Goal: Transaction & Acquisition: Purchase product/service

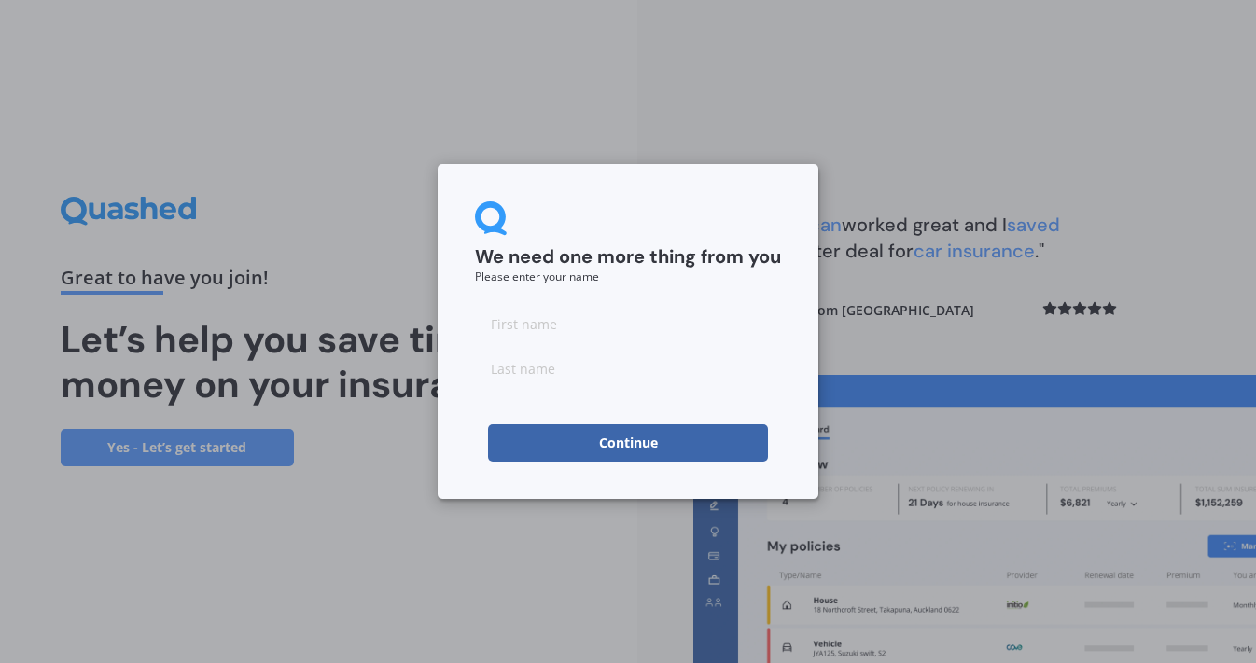
click at [543, 323] on input at bounding box center [628, 323] width 306 height 37
type input "[PERSON_NAME]"
click at [597, 368] on input at bounding box center [628, 368] width 306 height 37
click at [628, 442] on button "Continue" at bounding box center [628, 442] width 280 height 37
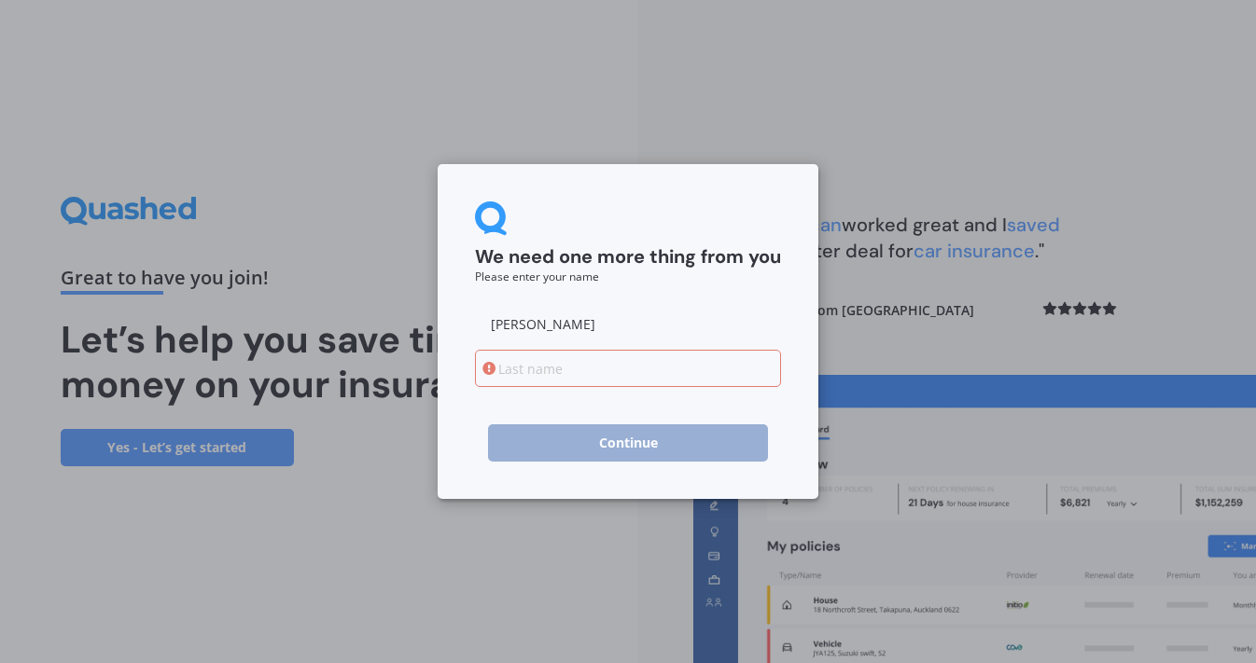
type input "w"
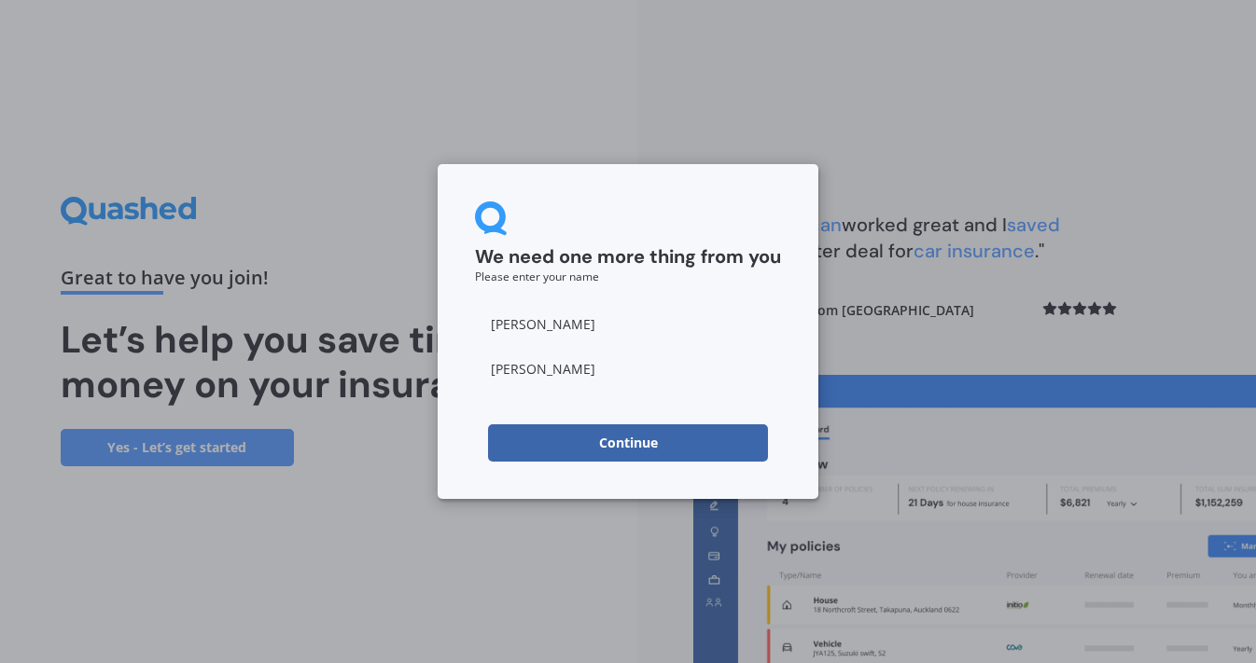
type input "Walker"
click at [722, 438] on button "Continue" at bounding box center [628, 442] width 280 height 37
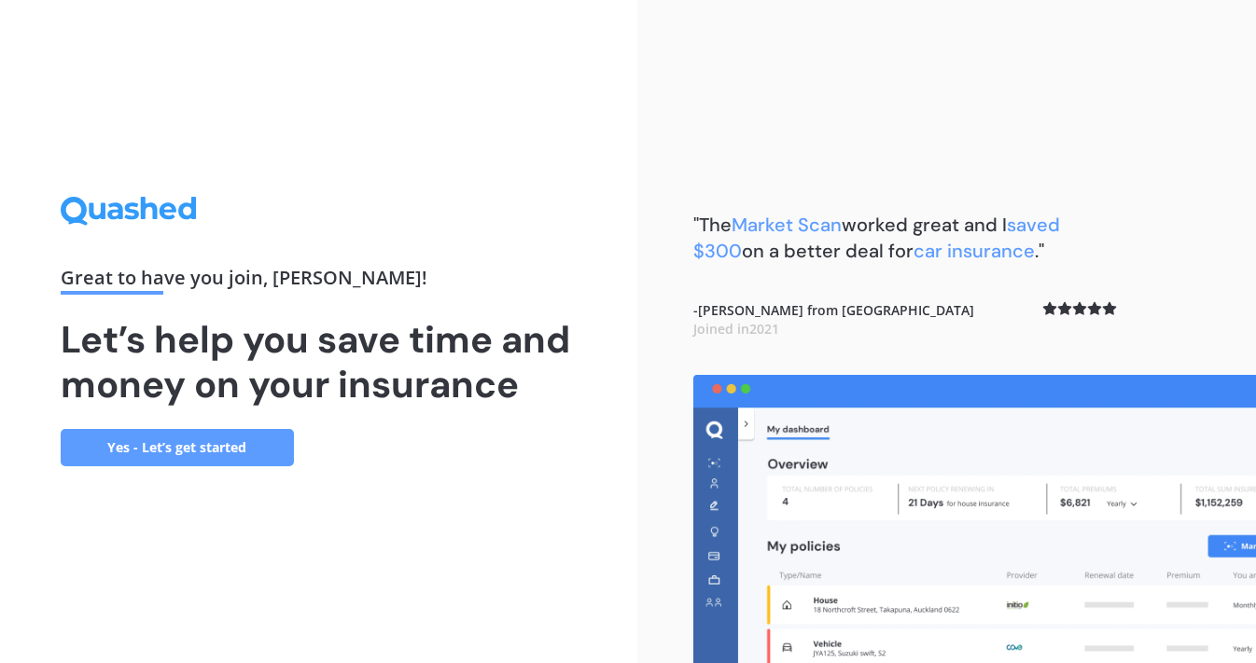
click at [238, 451] on link "Yes - Let’s get started" at bounding box center [177, 447] width 233 height 37
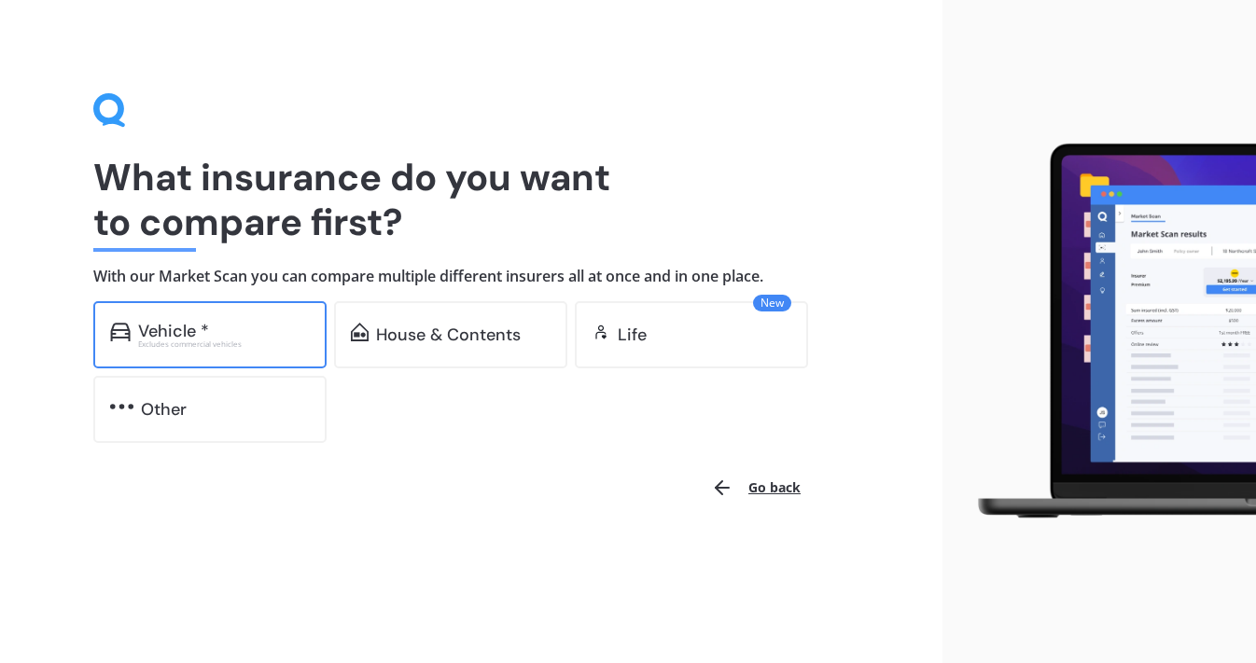
click at [190, 340] on div "Excludes commercial vehicles" at bounding box center [224, 343] width 172 height 7
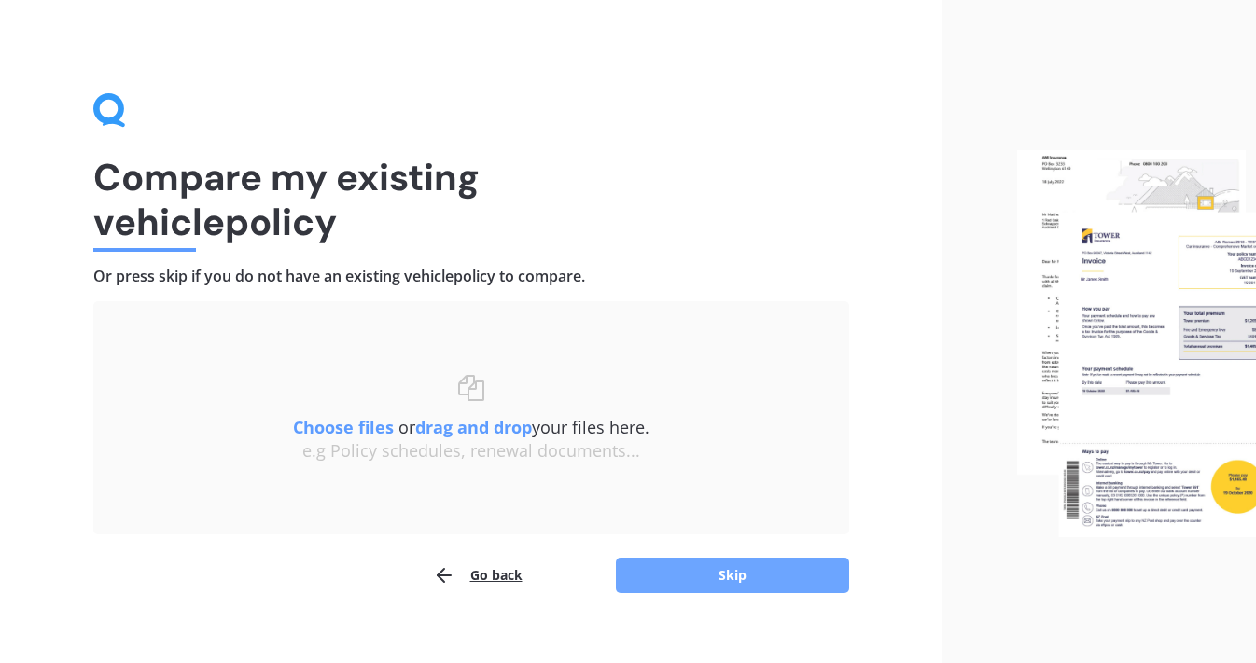
click at [687, 574] on button "Skip" at bounding box center [732, 575] width 233 height 35
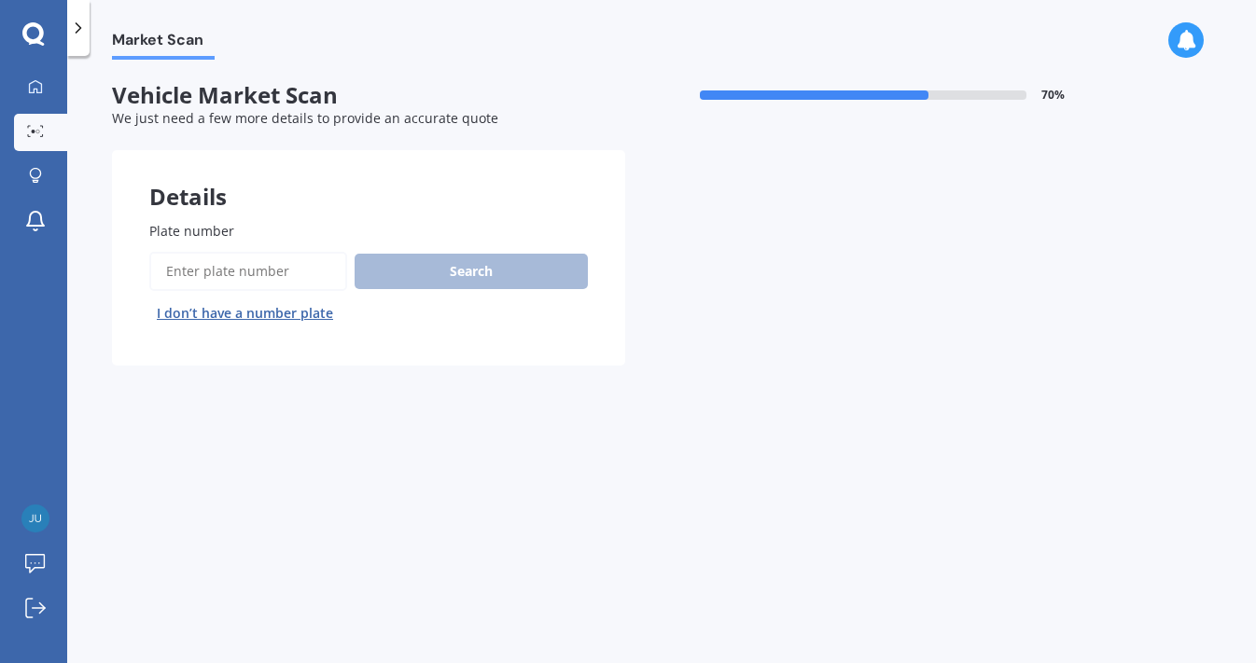
click at [385, 228] on label "Plate number" at bounding box center [364, 231] width 431 height 20
click at [347, 252] on input "Plate number" at bounding box center [248, 271] width 198 height 39
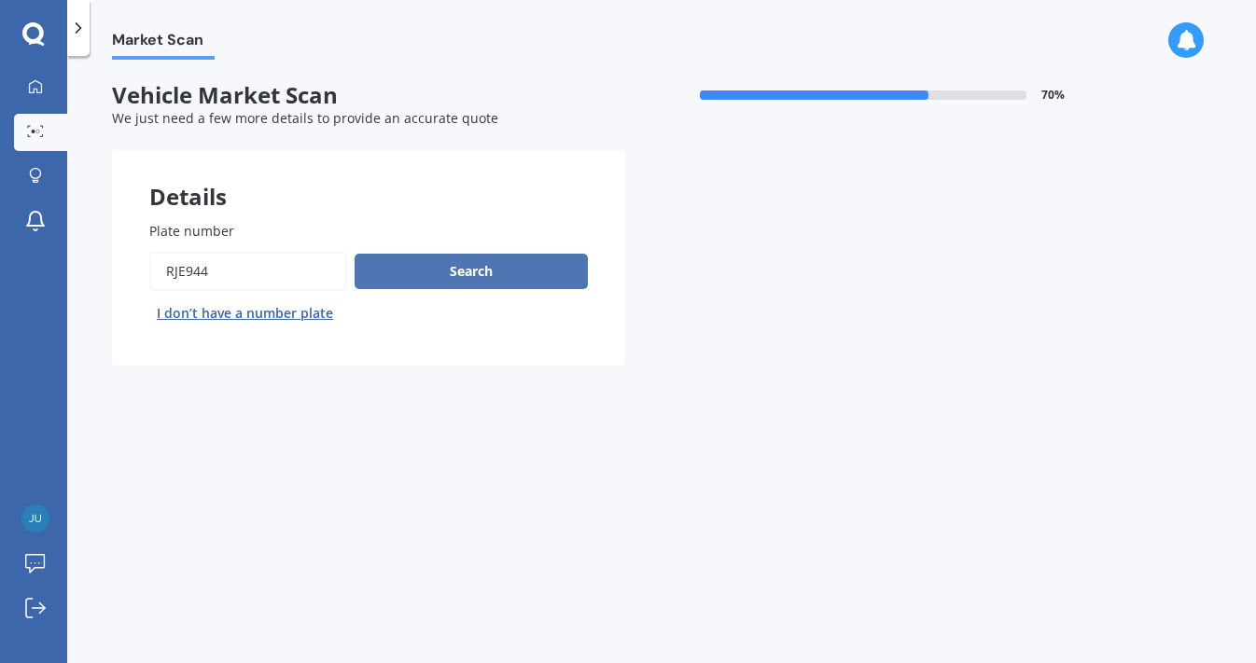
type input "RJE944"
click at [519, 256] on button "Search" at bounding box center [470, 271] width 233 height 35
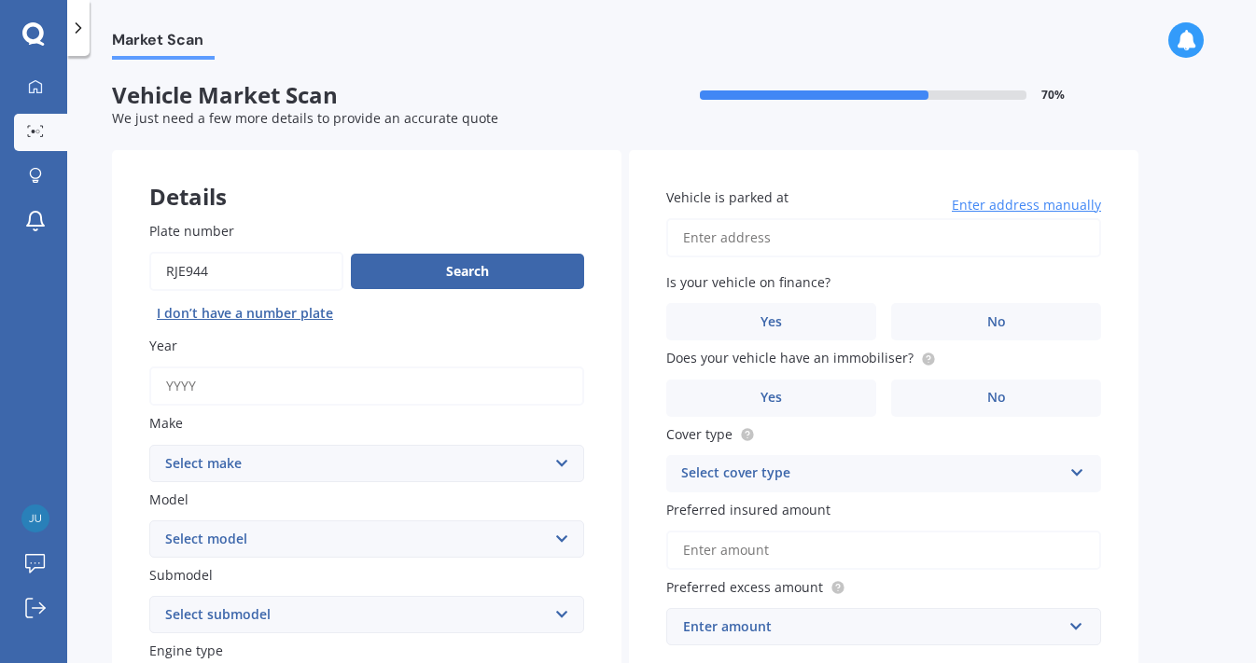
click at [295, 394] on input "Year" at bounding box center [366, 386] width 435 height 39
type input "2018"
select select "TOYOTA"
select select "ESQUIRE"
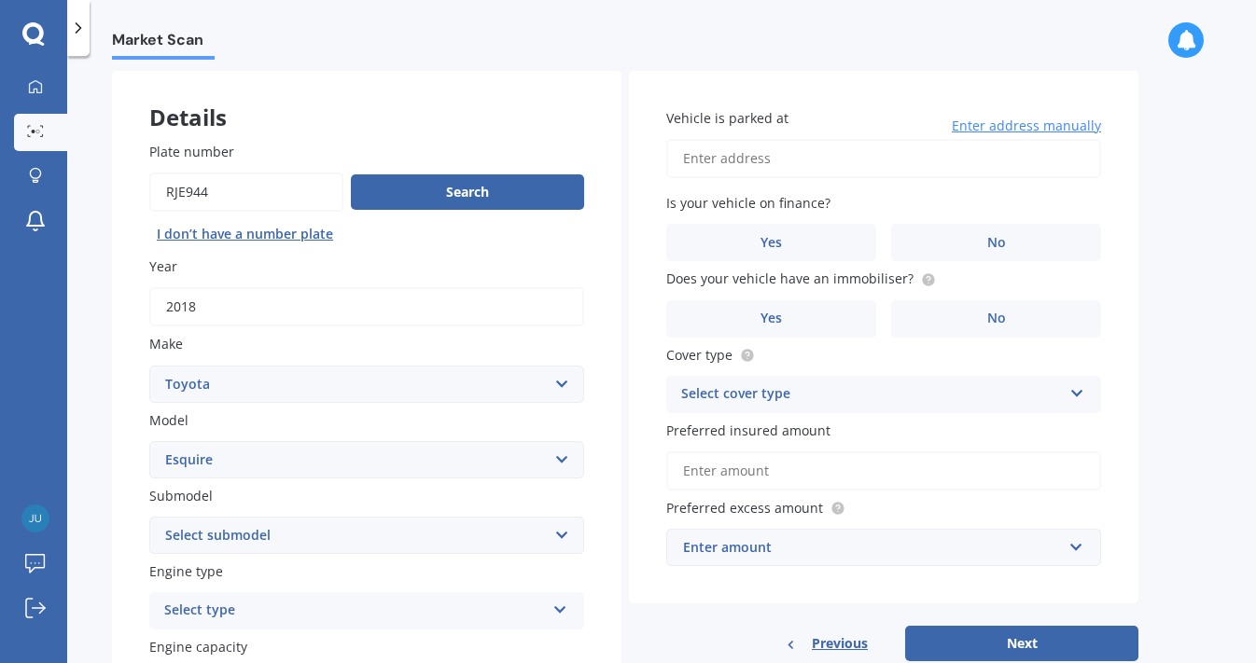
click at [301, 609] on div "Select type" at bounding box center [354, 611] width 381 height 22
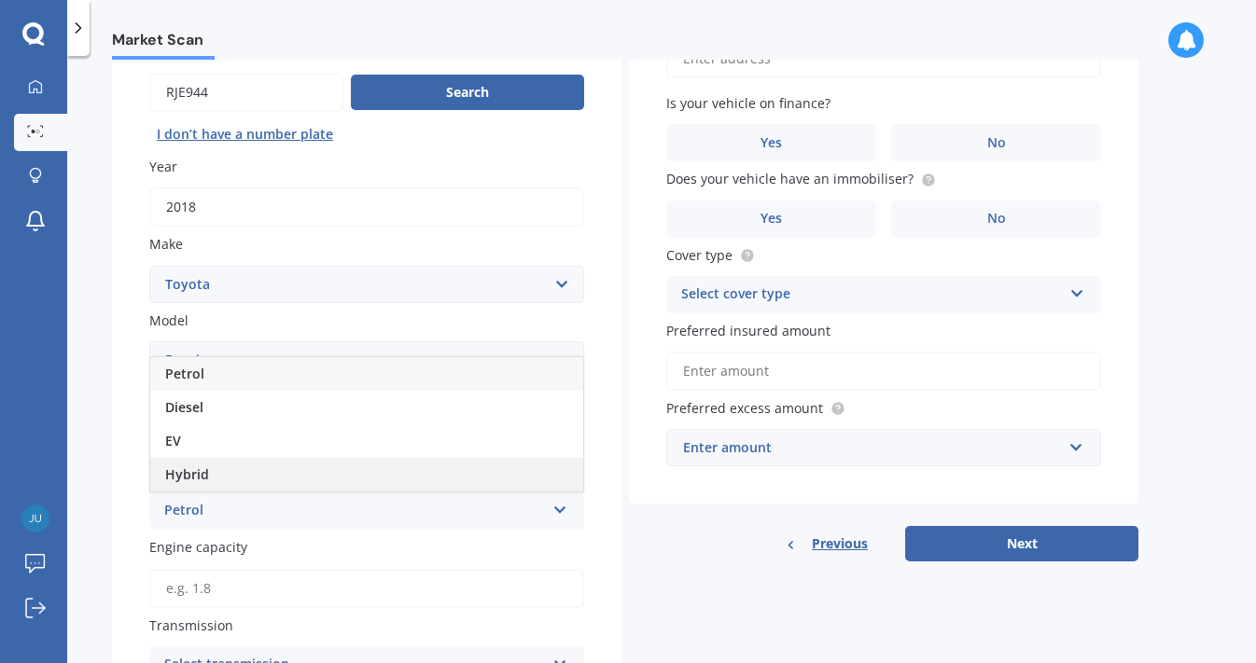
scroll to position [183, 0]
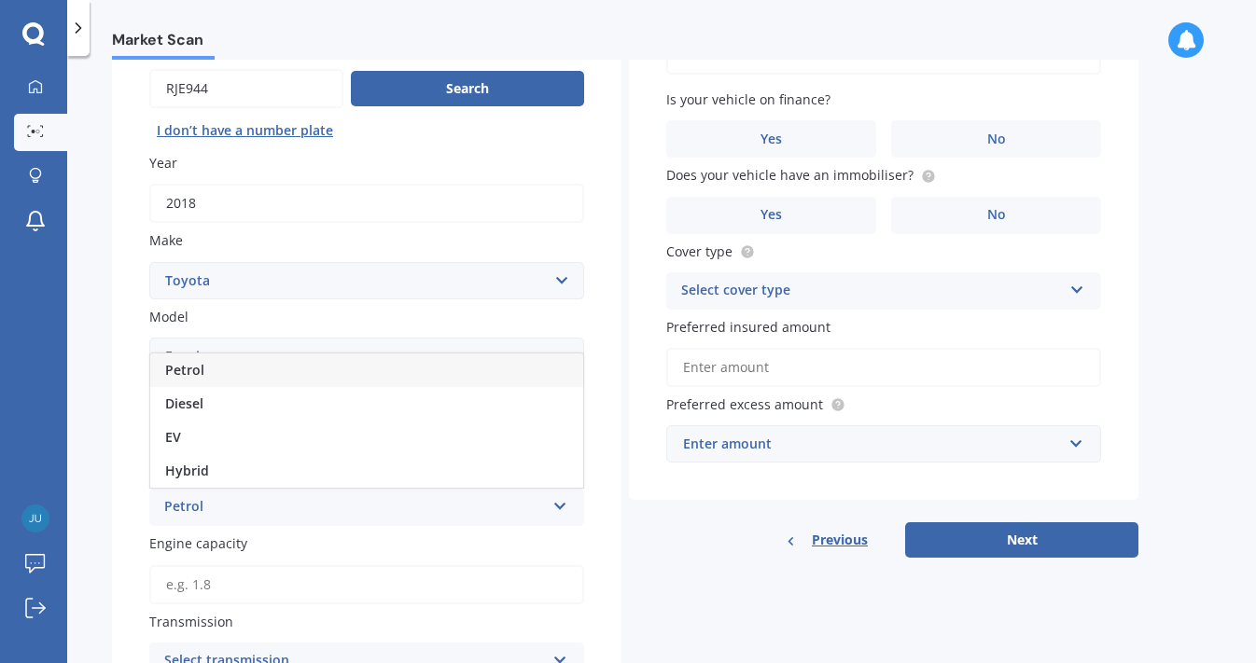
click at [295, 371] on div "Petrol" at bounding box center [366, 371] width 433 height 34
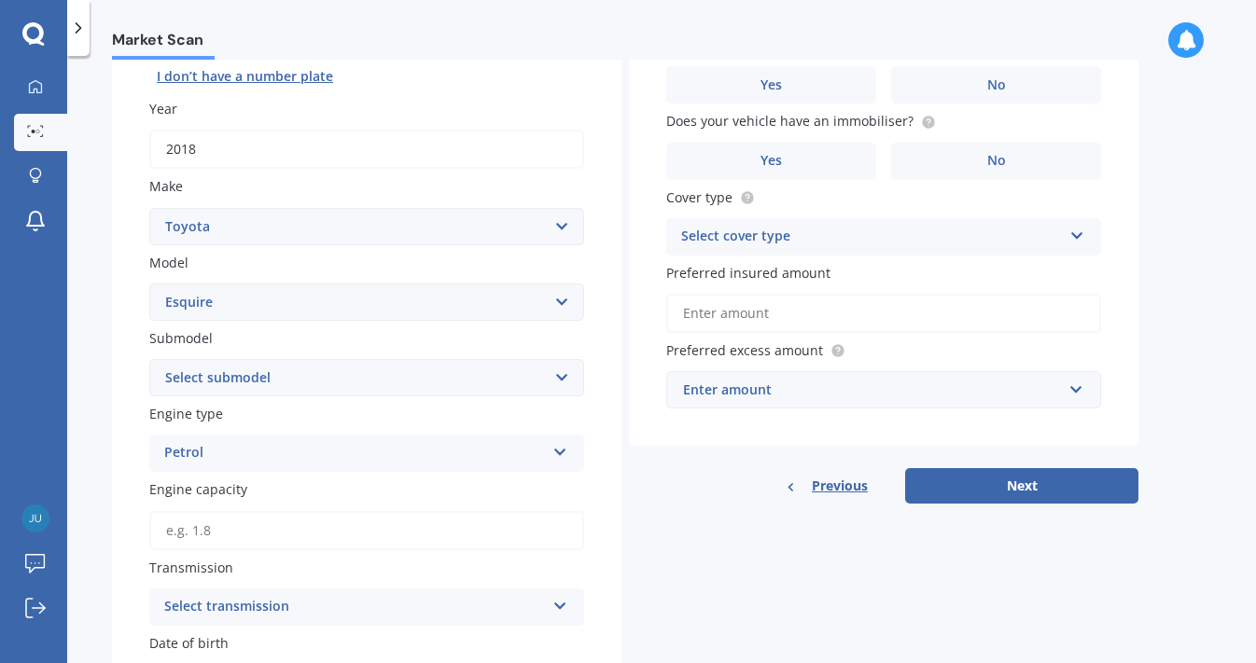
scroll to position [283, 0]
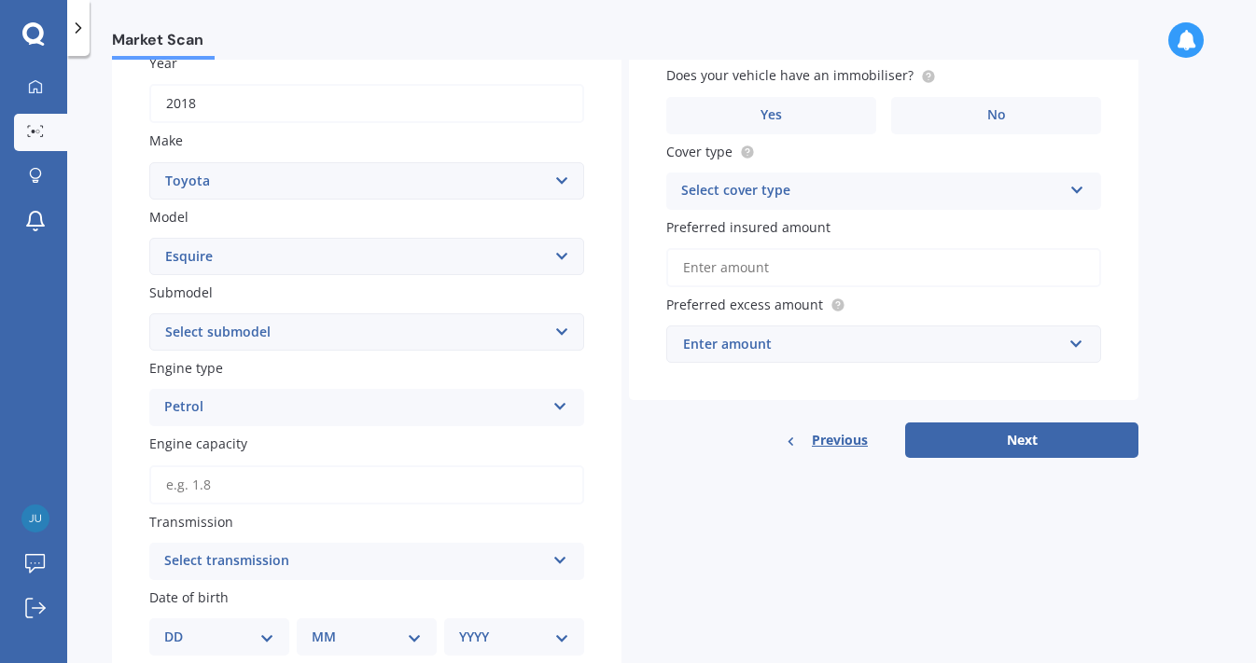
click at [311, 483] on input "Engine capacity" at bounding box center [366, 484] width 435 height 39
click at [314, 553] on div "Select transmission" at bounding box center [354, 561] width 381 height 22
click at [279, 464] on div "Auto" at bounding box center [366, 458] width 433 height 34
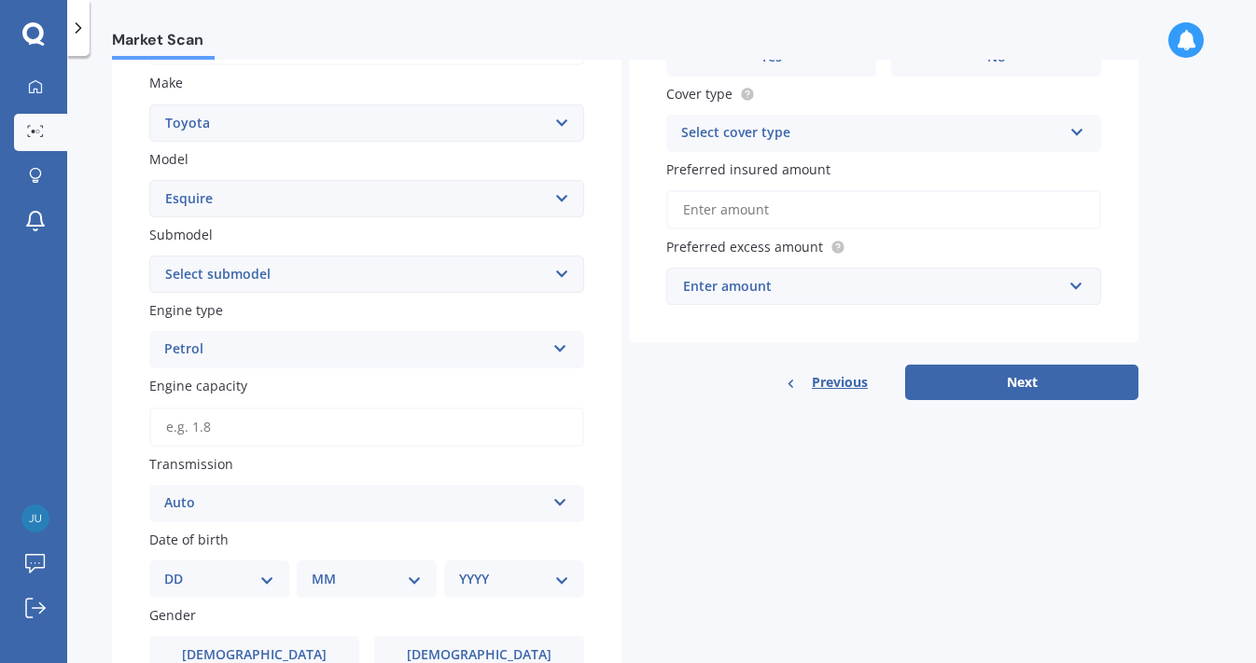
click at [356, 438] on input "Engine capacity" at bounding box center [366, 427] width 435 height 39
type input "1.8"
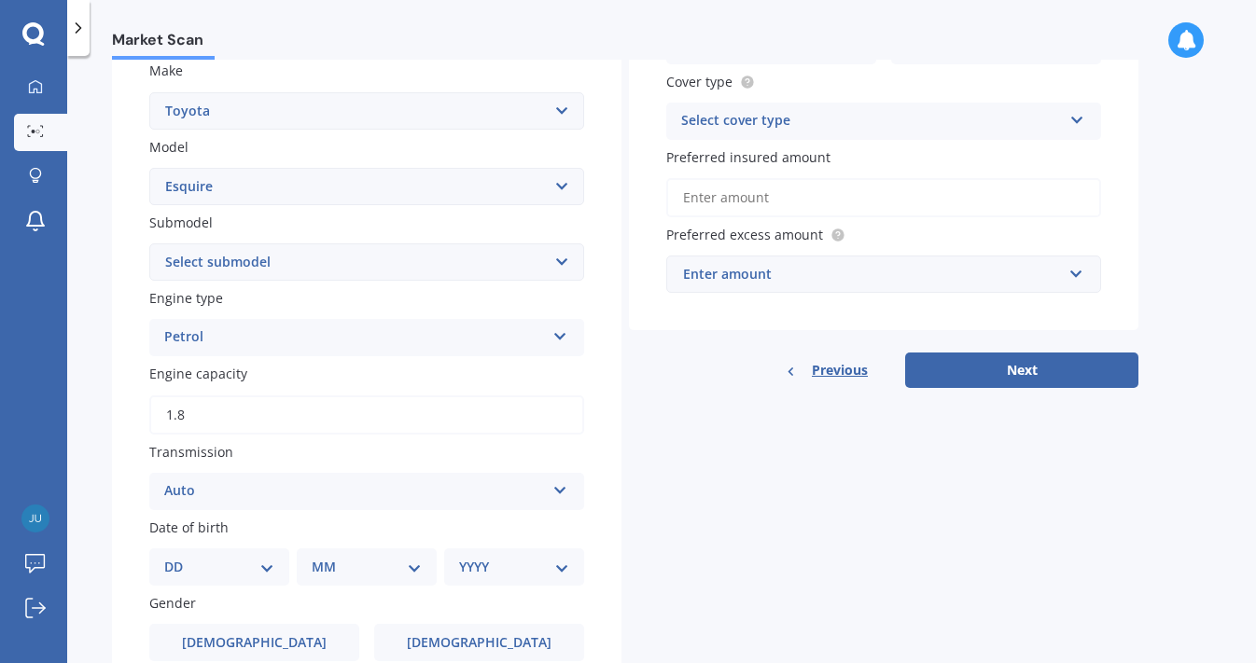
select select "13"
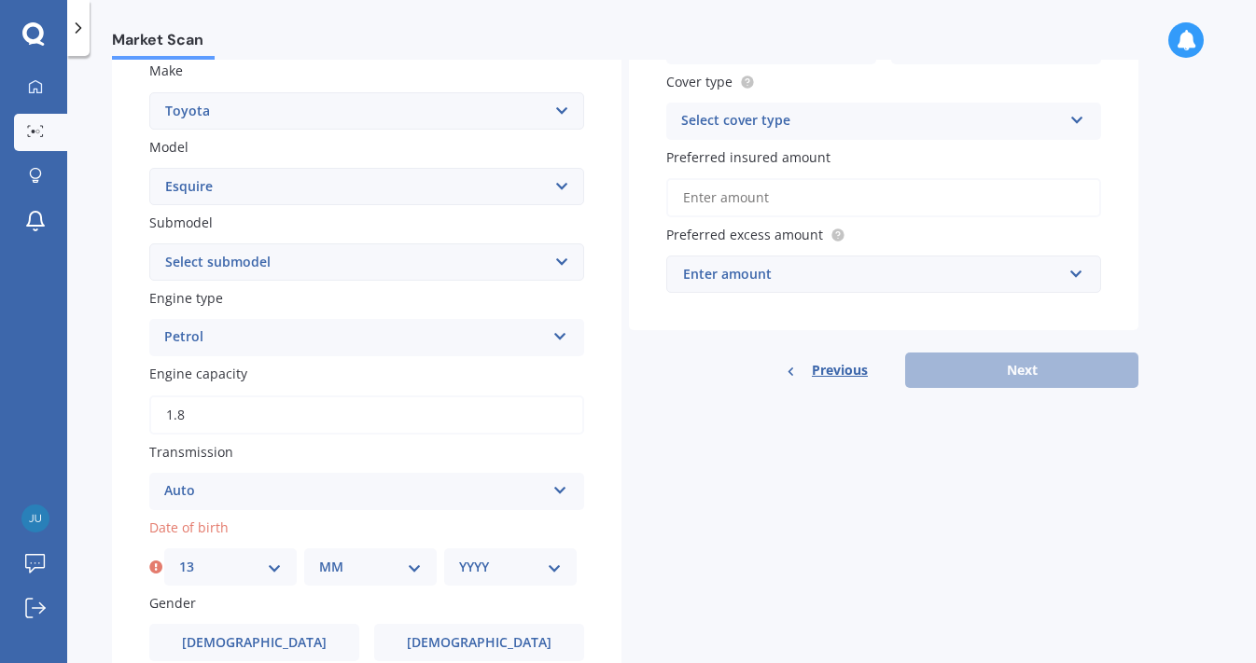
select select "03"
select select "1974"
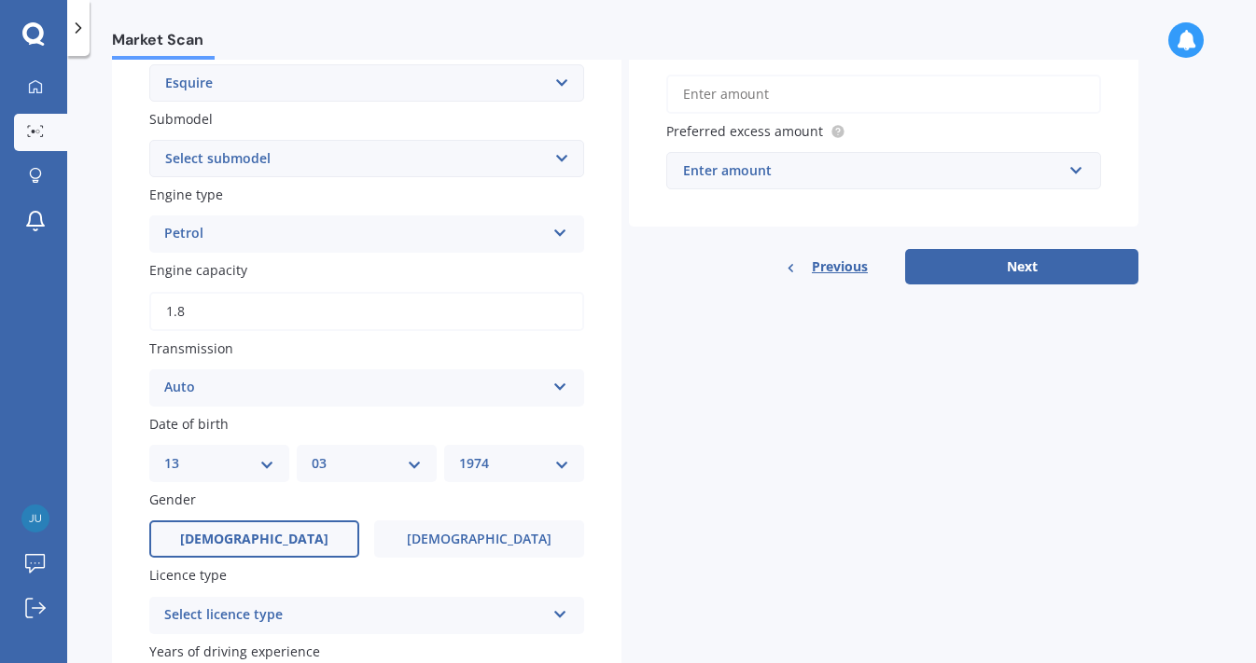
scroll to position [462, 0]
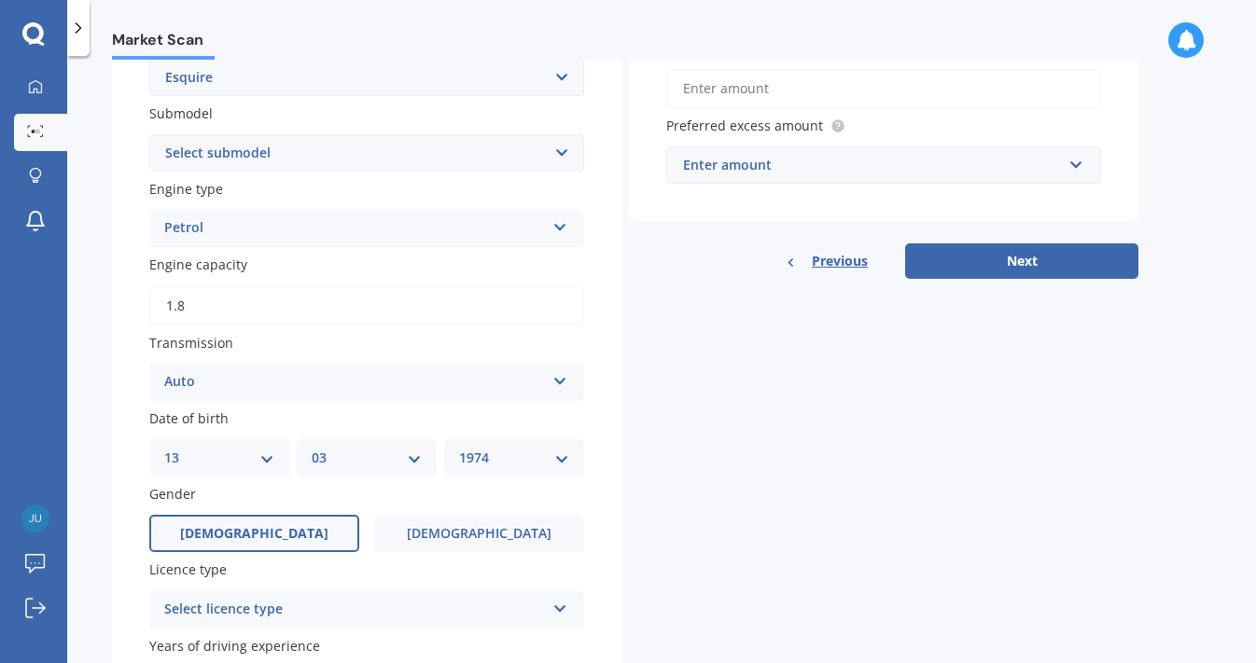
click at [310, 530] on label "Male" at bounding box center [254, 533] width 210 height 37
click at [0, 0] on input "Male" at bounding box center [0, 0] width 0 height 0
click at [423, 528] on label "Female" at bounding box center [479, 533] width 210 height 37
click at [0, 0] on input "Female" at bounding box center [0, 0] width 0 height 0
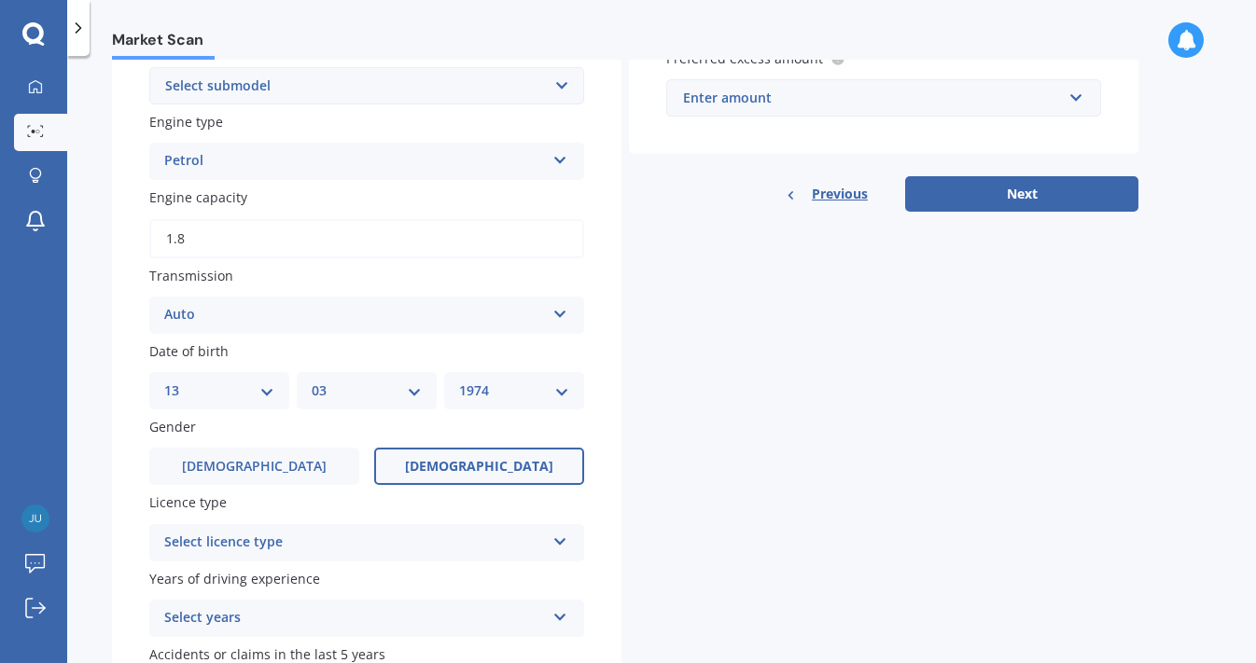
scroll to position [530, 0]
click at [368, 531] on div "Select licence type" at bounding box center [354, 542] width 381 height 22
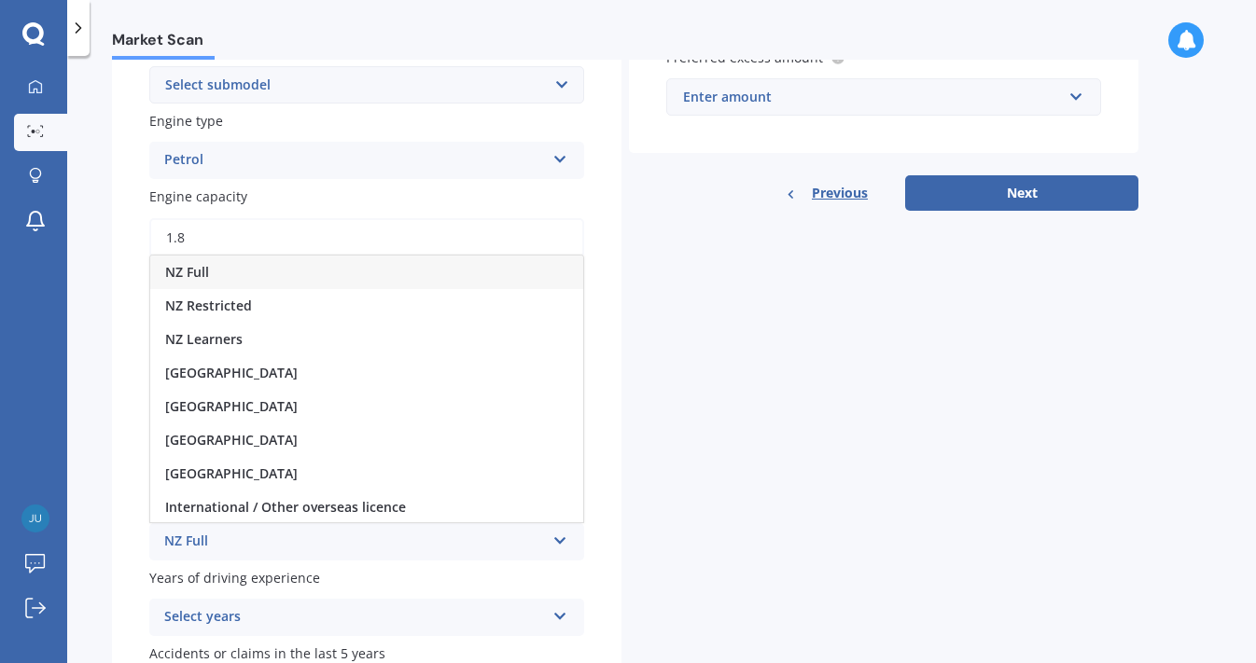
click at [295, 271] on div "NZ Full" at bounding box center [366, 273] width 433 height 34
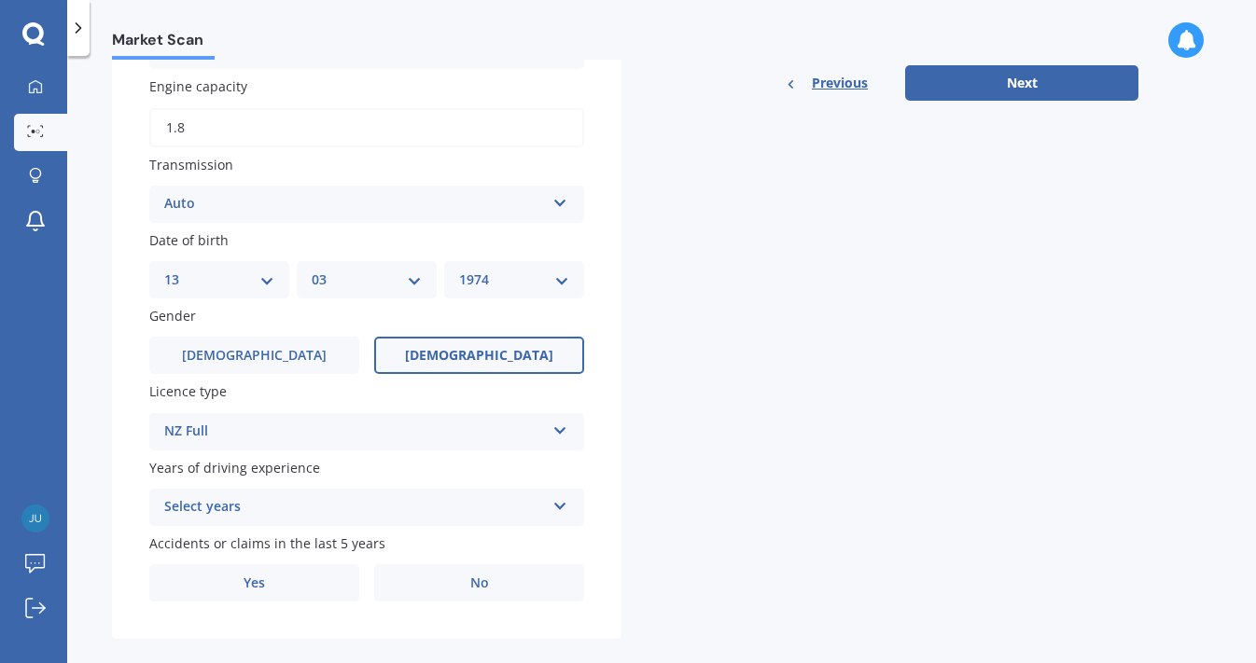
scroll to position [642, 0]
click at [380, 507] on div "Select years" at bounding box center [354, 505] width 381 height 22
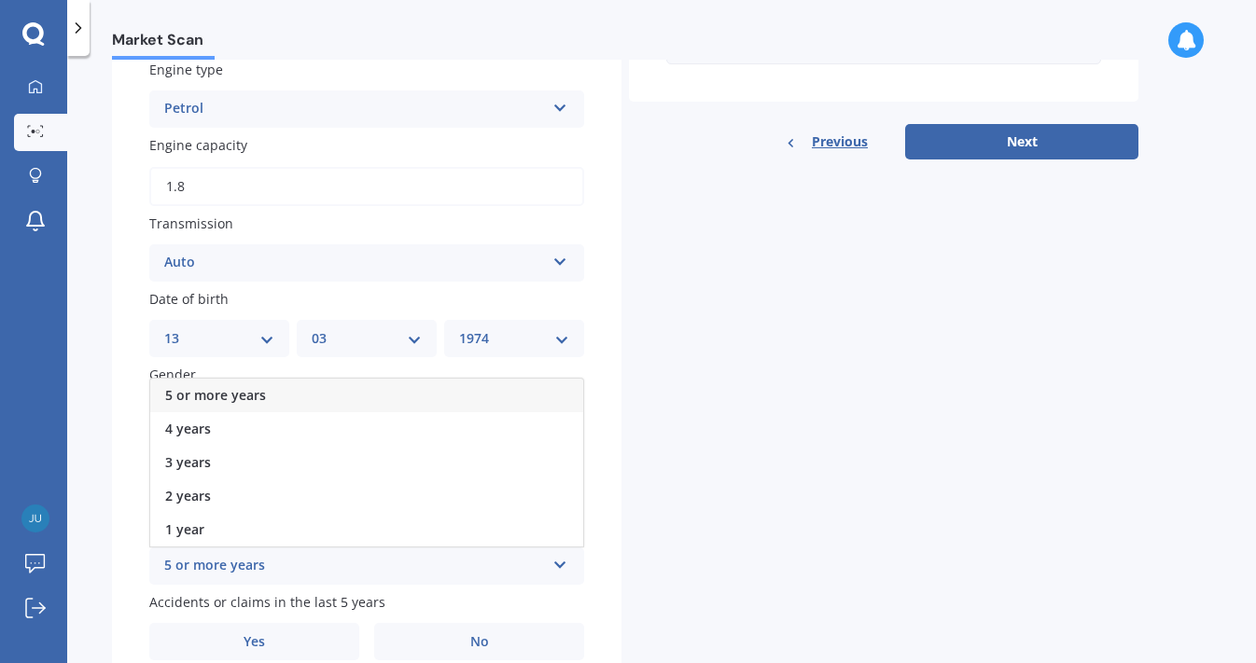
scroll to position [579, 0]
click at [250, 389] on span "5 or more years" at bounding box center [215, 397] width 101 height 18
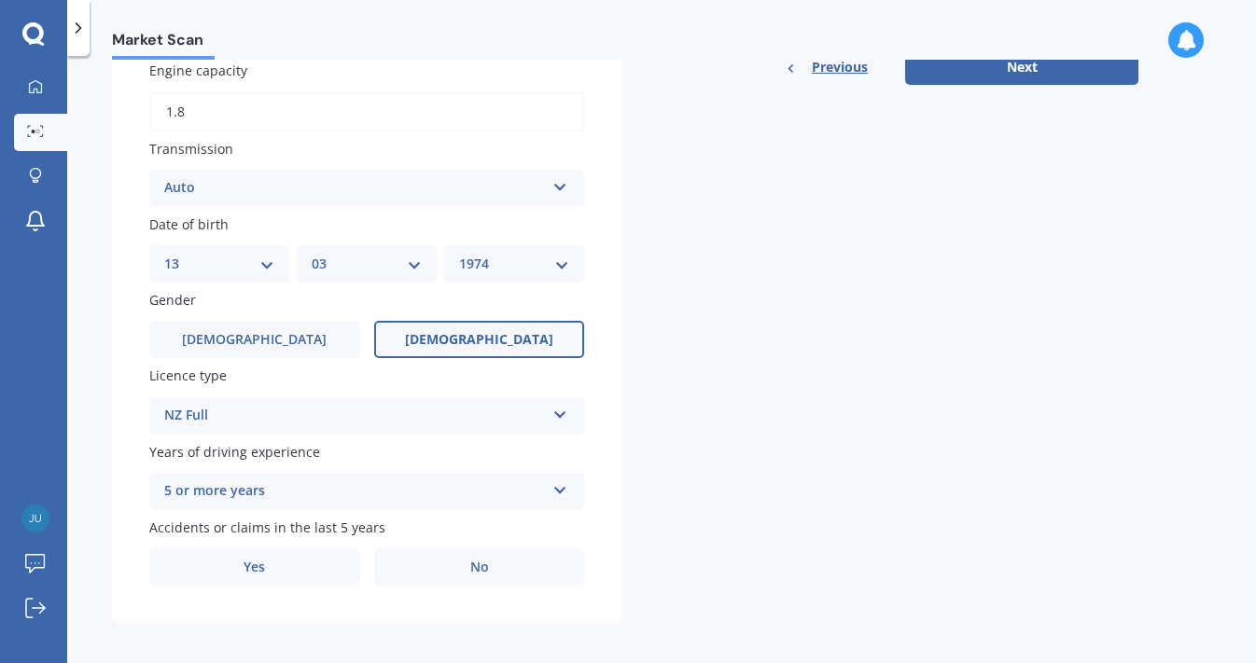
scroll to position [0, 0]
click at [488, 563] on span "No" at bounding box center [479, 568] width 19 height 16
click at [0, 0] on input "No" at bounding box center [0, 0] width 0 height 0
click at [477, 562] on span "No" at bounding box center [479, 568] width 19 height 16
click at [0, 0] on input "No" at bounding box center [0, 0] width 0 height 0
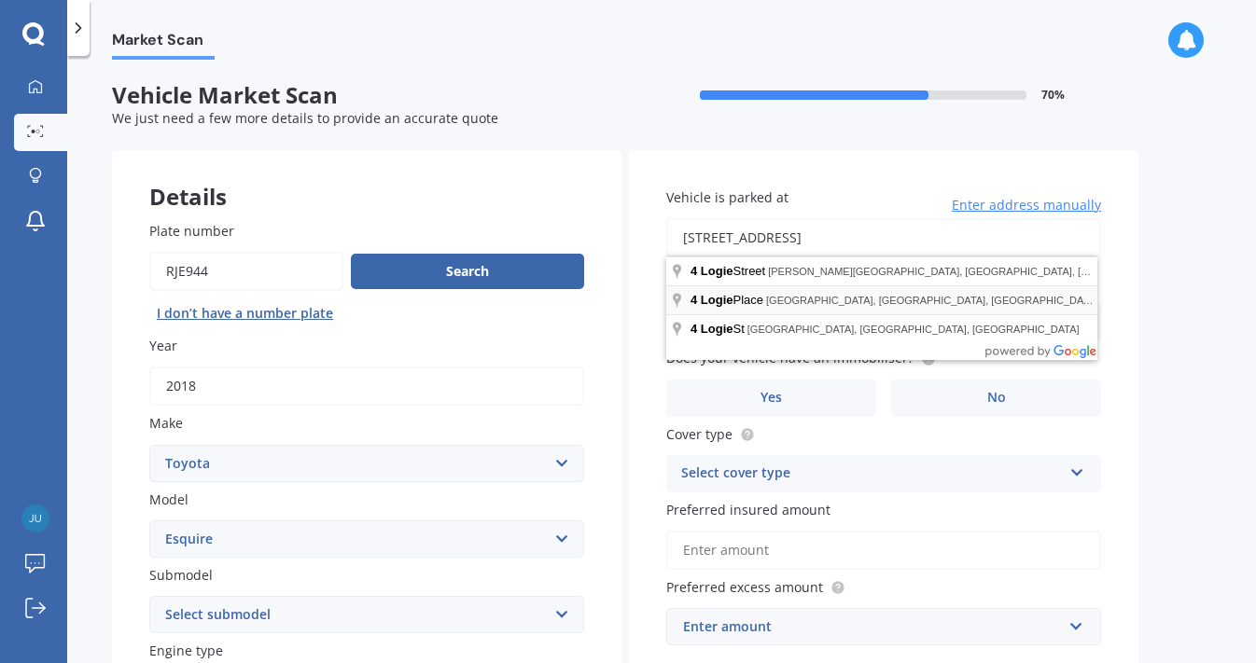
type input "4 Logie Place, Bromley, Christchurch 8062"
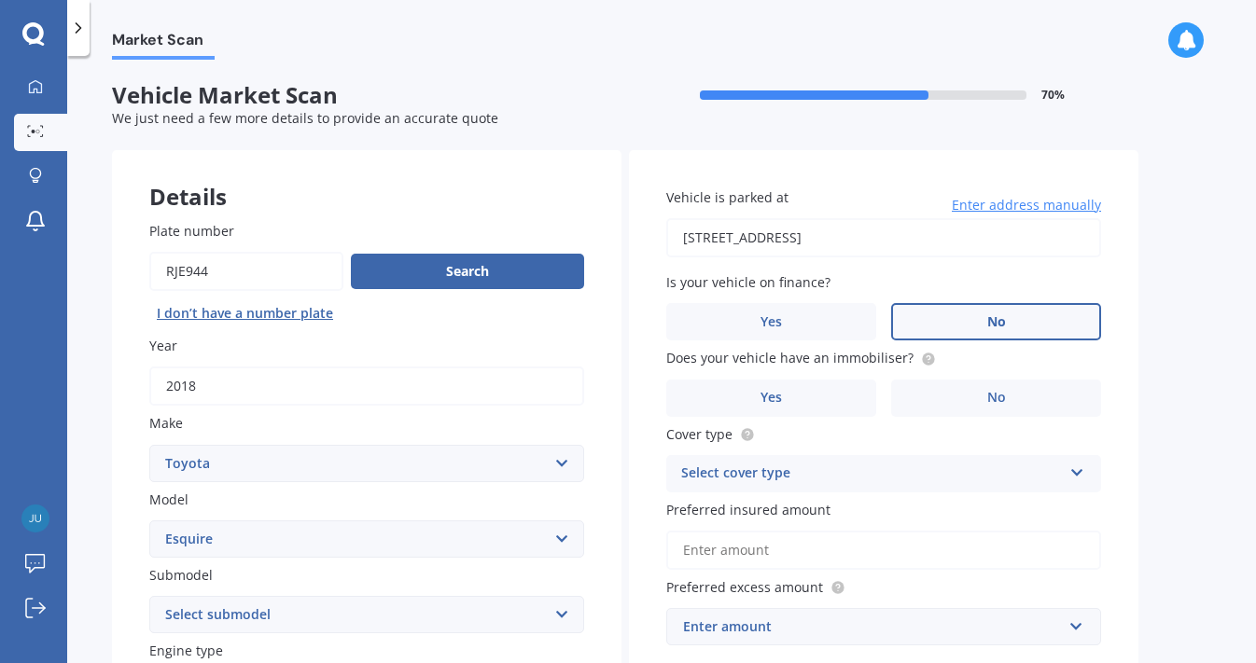
click at [959, 335] on label "No" at bounding box center [996, 321] width 210 height 37
click at [0, 0] on input "No" at bounding box center [0, 0] width 0 height 0
click at [933, 386] on label "No" at bounding box center [996, 398] width 210 height 37
click at [0, 0] on input "No" at bounding box center [0, 0] width 0 height 0
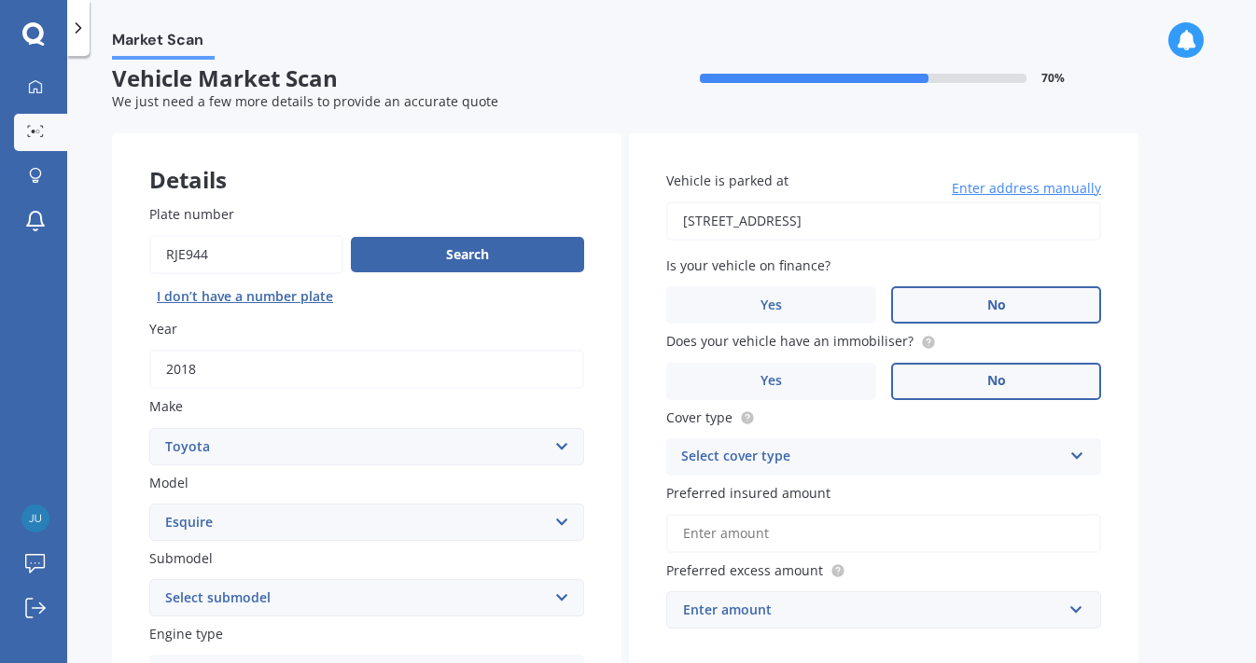
scroll to position [27, 0]
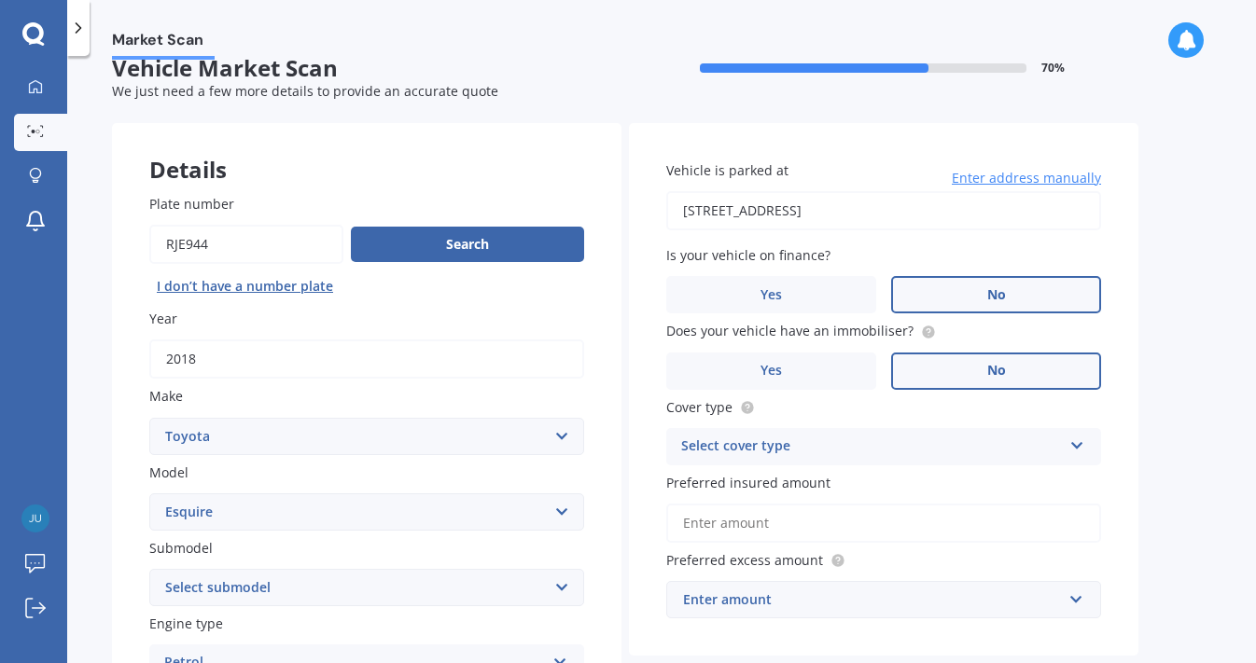
click at [825, 438] on div "Select cover type" at bounding box center [871, 447] width 381 height 22
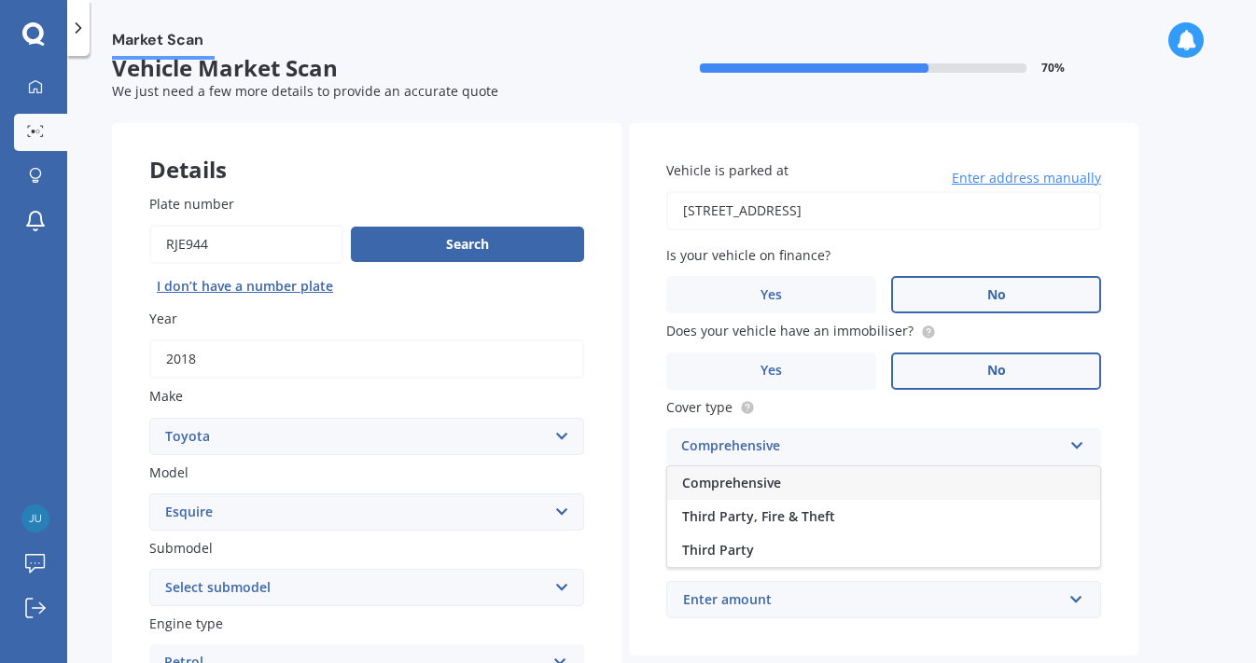
click at [798, 477] on div "Comprehensive" at bounding box center [883, 483] width 433 height 34
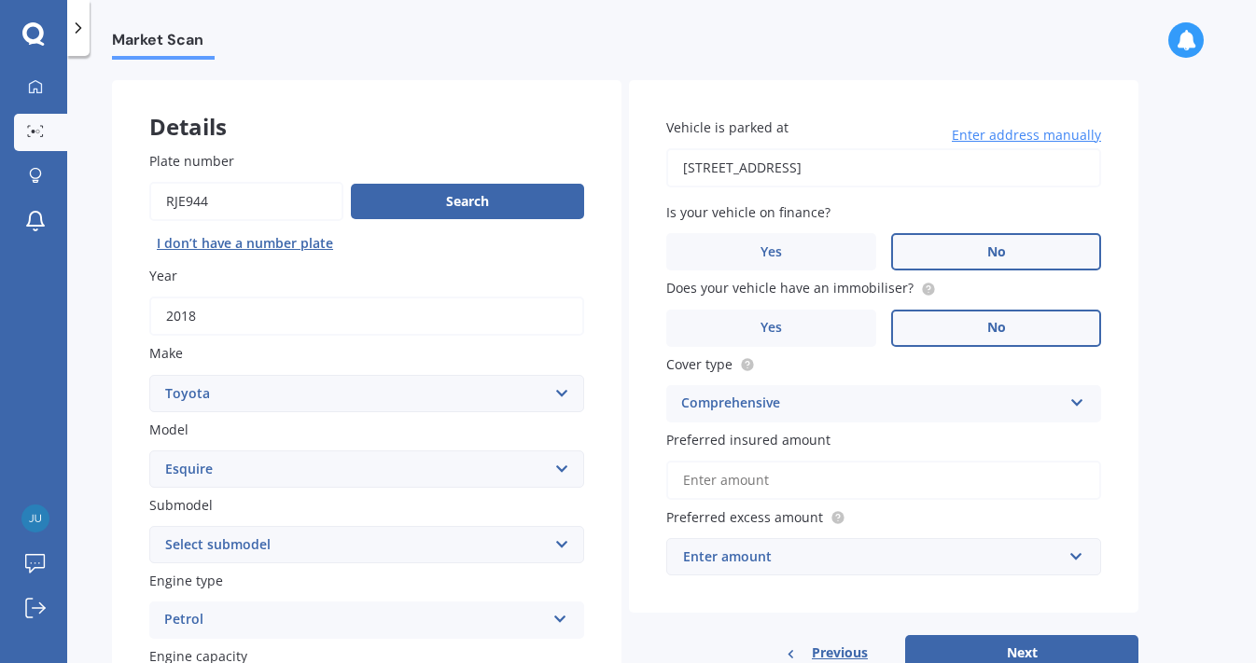
scroll to position [81, 0]
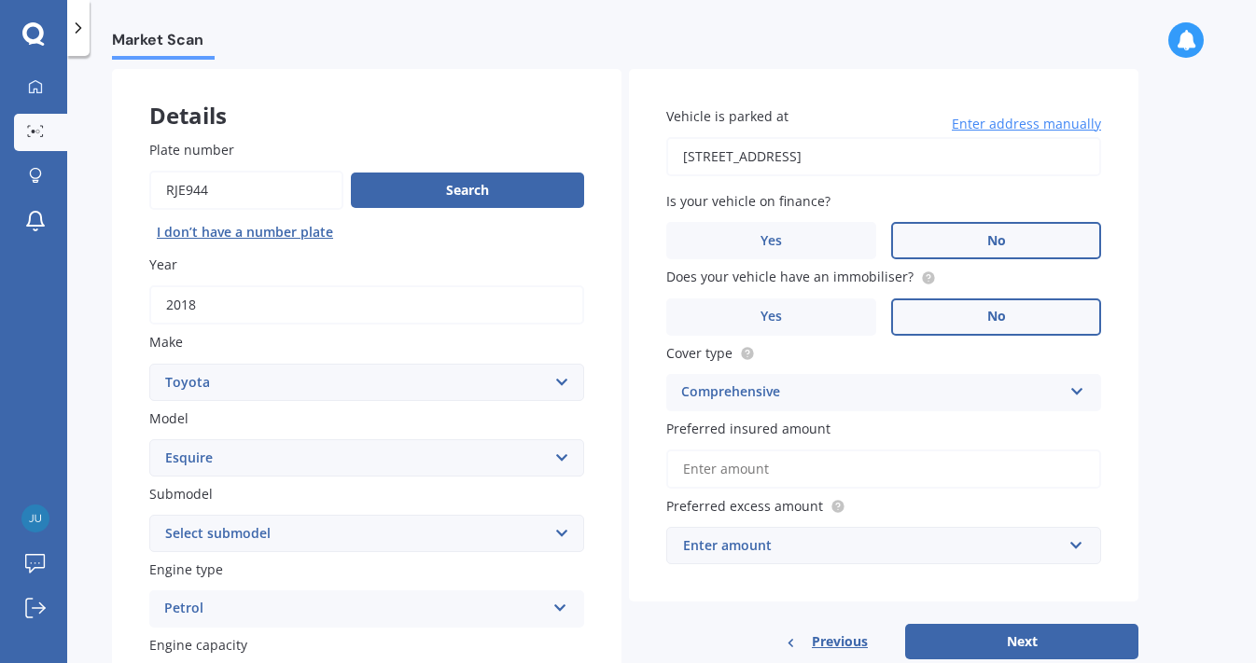
click at [846, 477] on input "Preferred insured amount" at bounding box center [883, 469] width 435 height 39
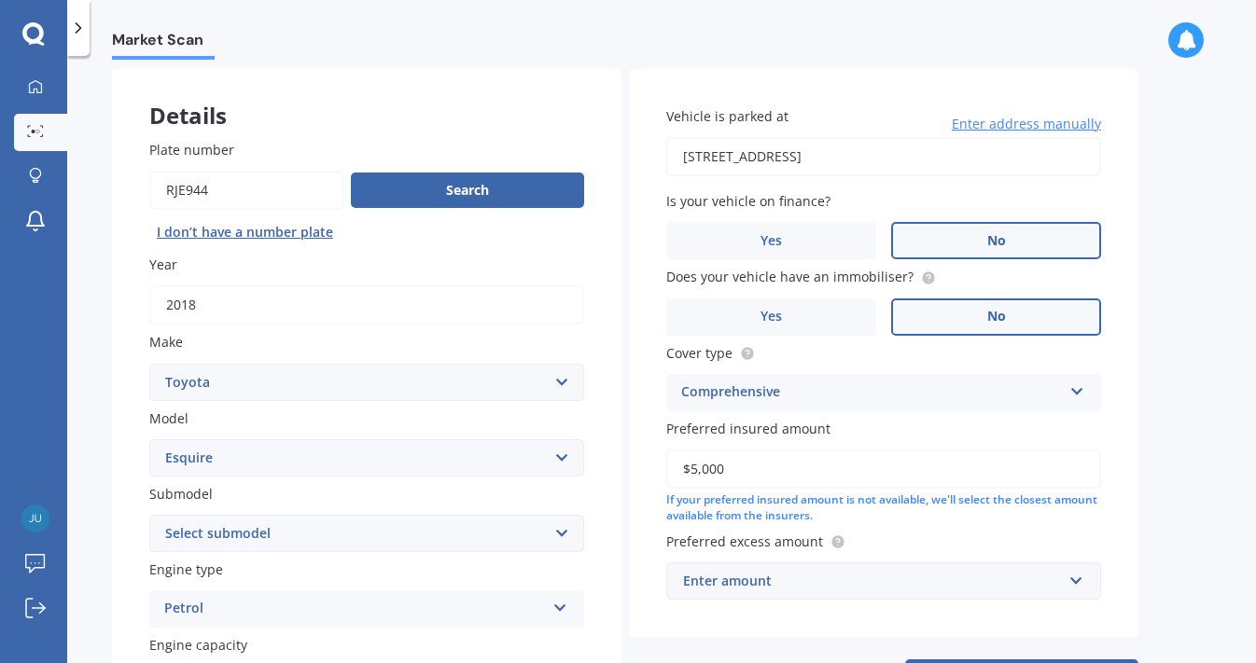
type input "$50,000"
click at [872, 571] on div "Enter amount" at bounding box center [872, 581] width 379 height 21
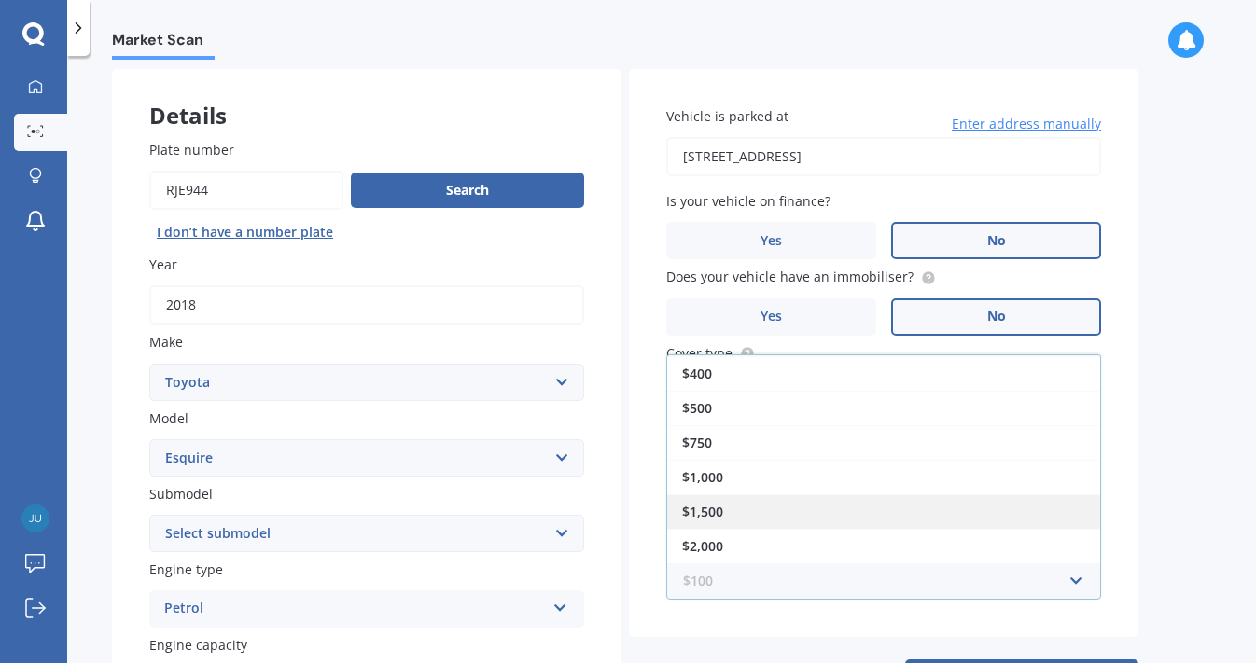
scroll to position [34, 0]
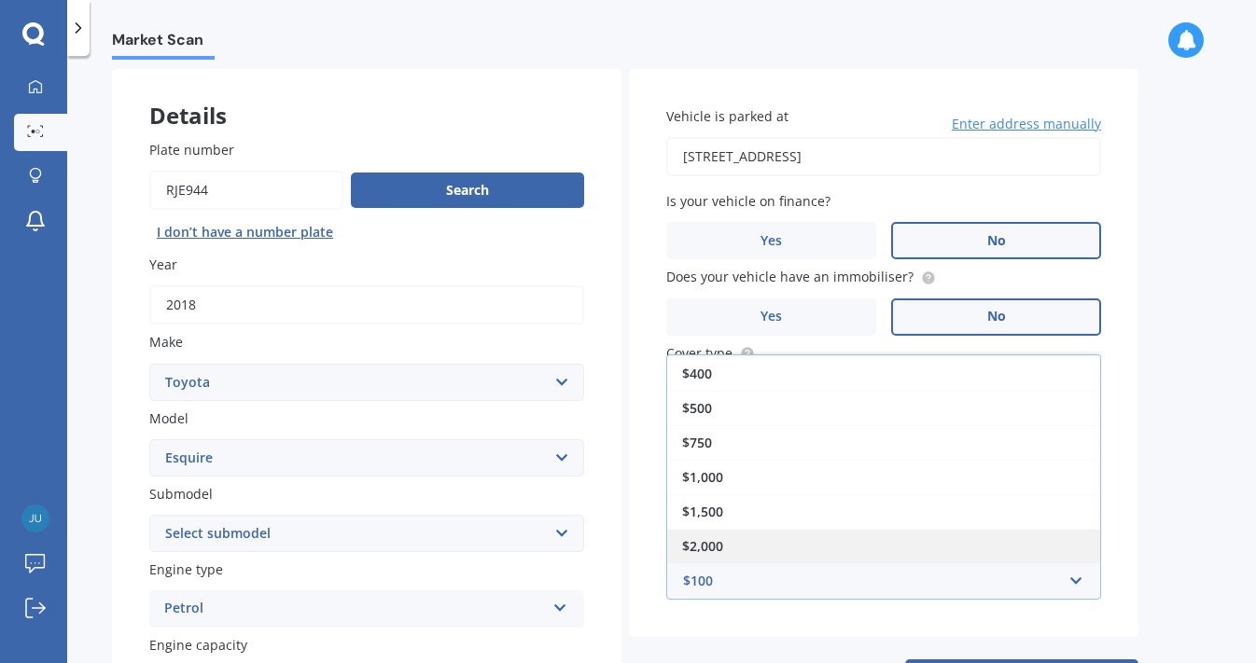
click at [904, 538] on div "$2,000" at bounding box center [883, 546] width 433 height 35
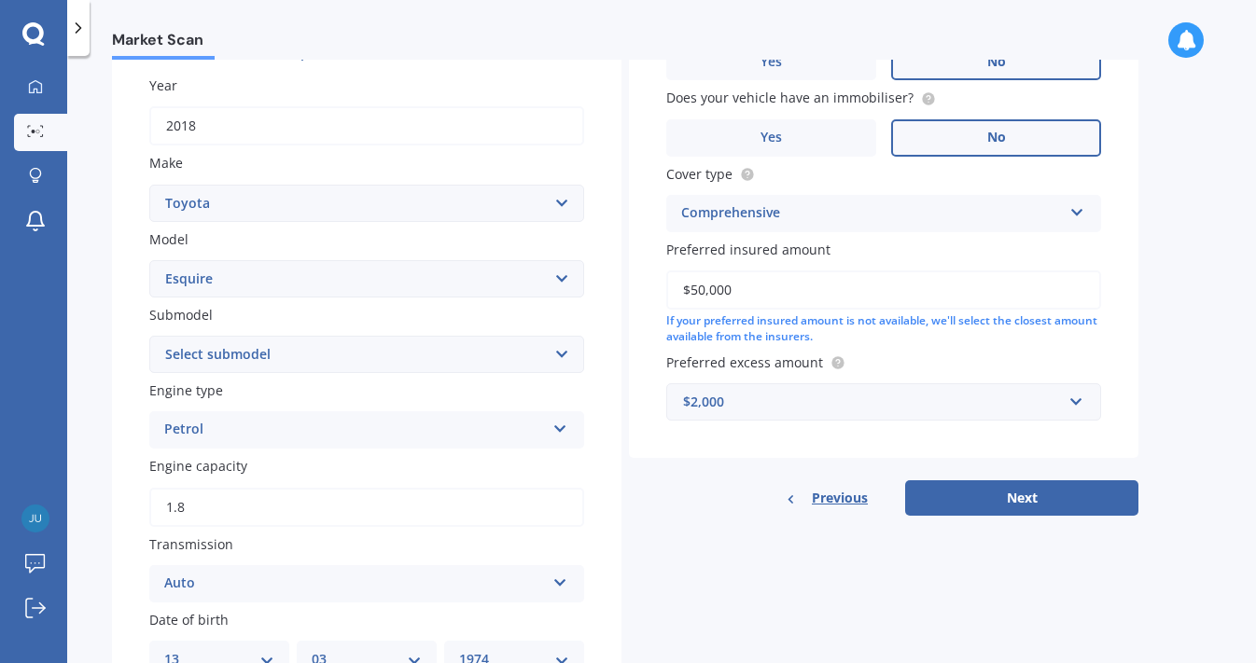
scroll to position [331, 0]
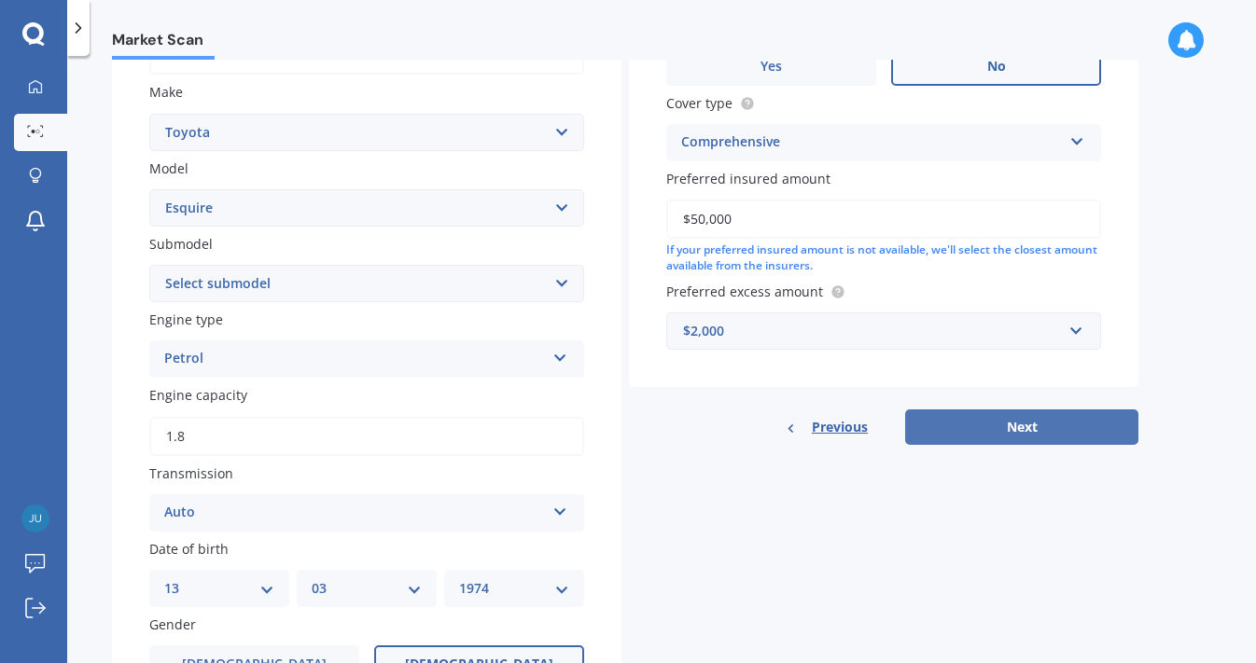
click at [1041, 432] on button "Next" at bounding box center [1021, 427] width 233 height 35
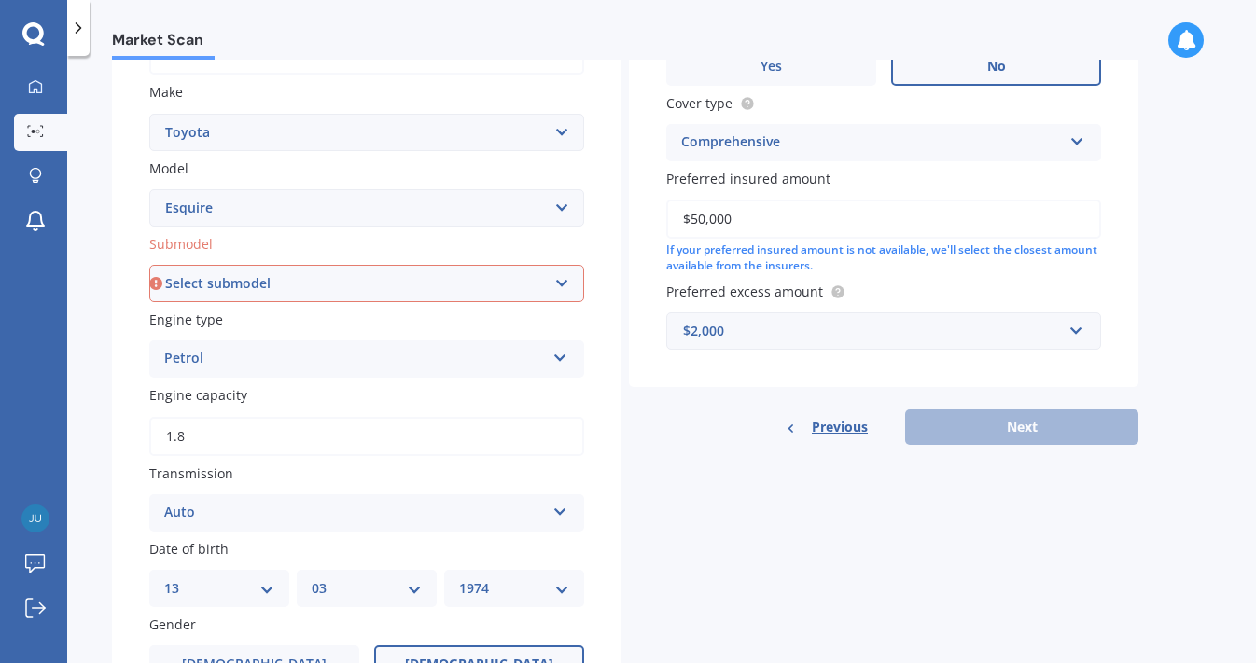
select select "HYBRID"
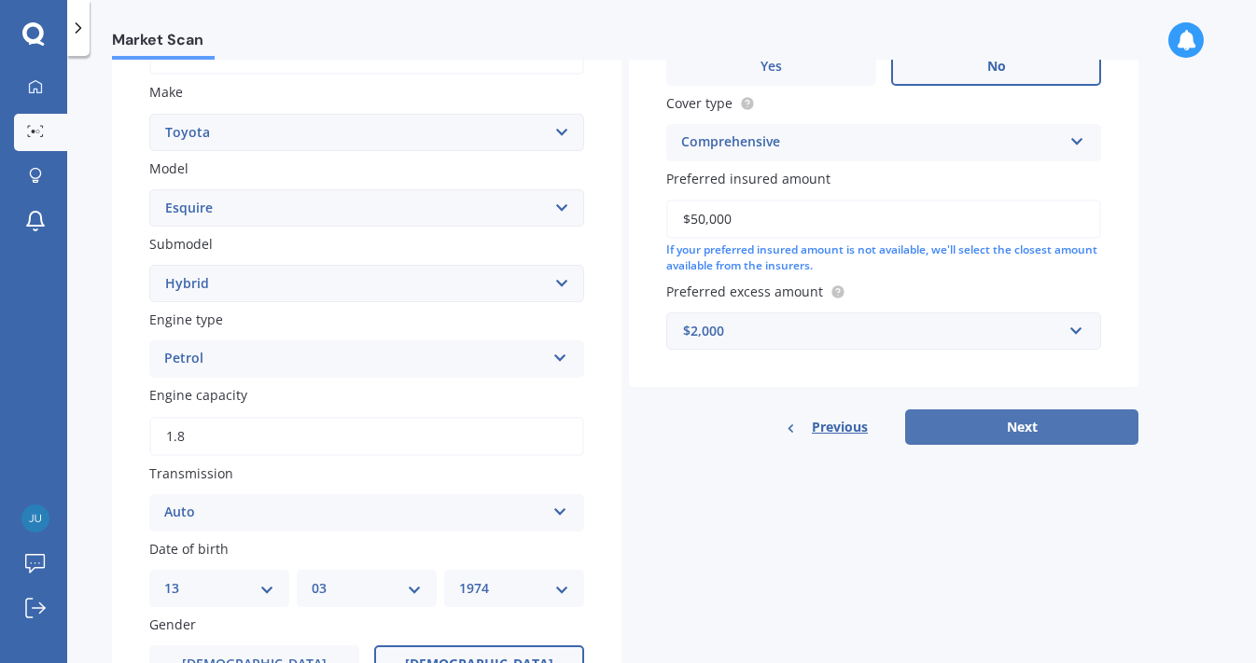
click at [1029, 424] on button "Next" at bounding box center [1021, 427] width 233 height 35
select select "13"
select select "03"
select select "1974"
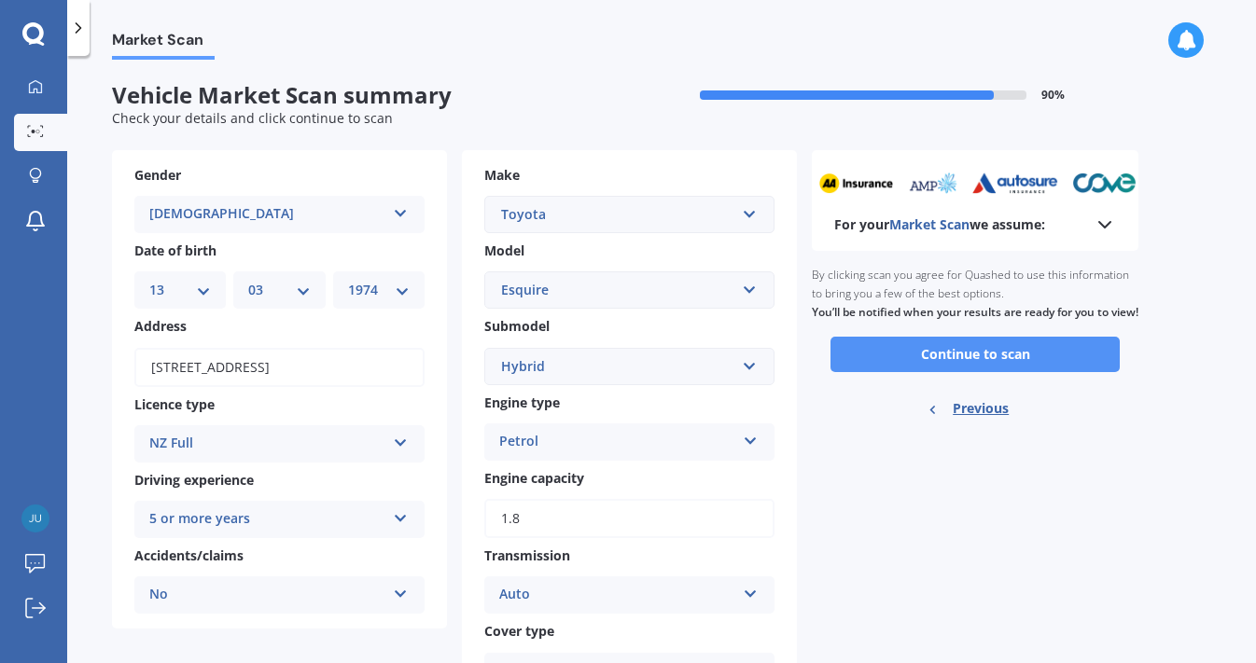
scroll to position [0, 0]
click at [929, 360] on button "Continue to scan" at bounding box center [974, 354] width 289 height 35
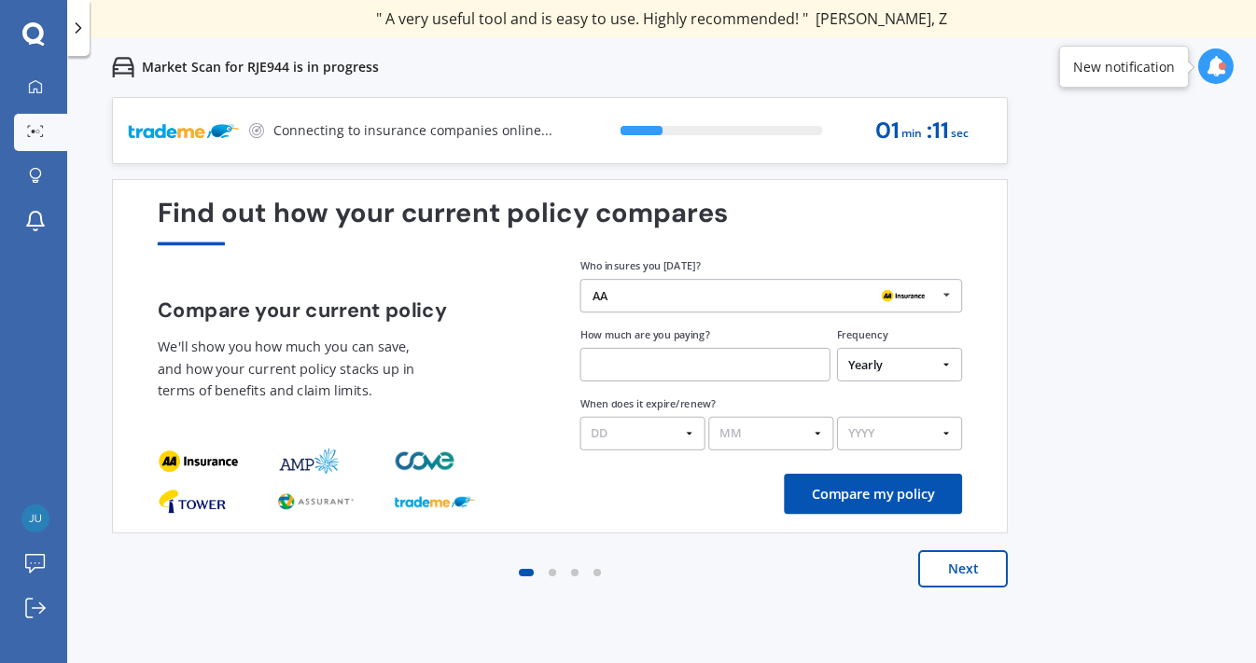
click at [947, 299] on icon at bounding box center [946, 295] width 25 height 31
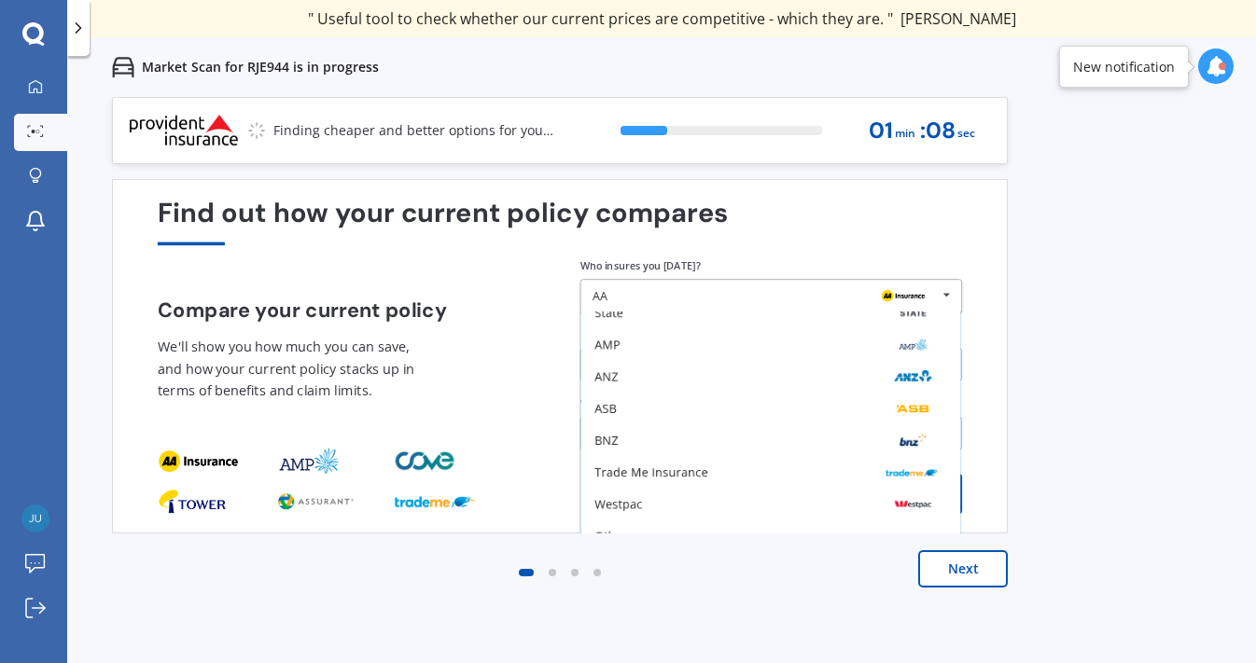
click at [1046, 242] on div "Previous 60,000+ Kiwis have signed up to shop and save on insurance with us " H…" at bounding box center [661, 428] width 1188 height 663
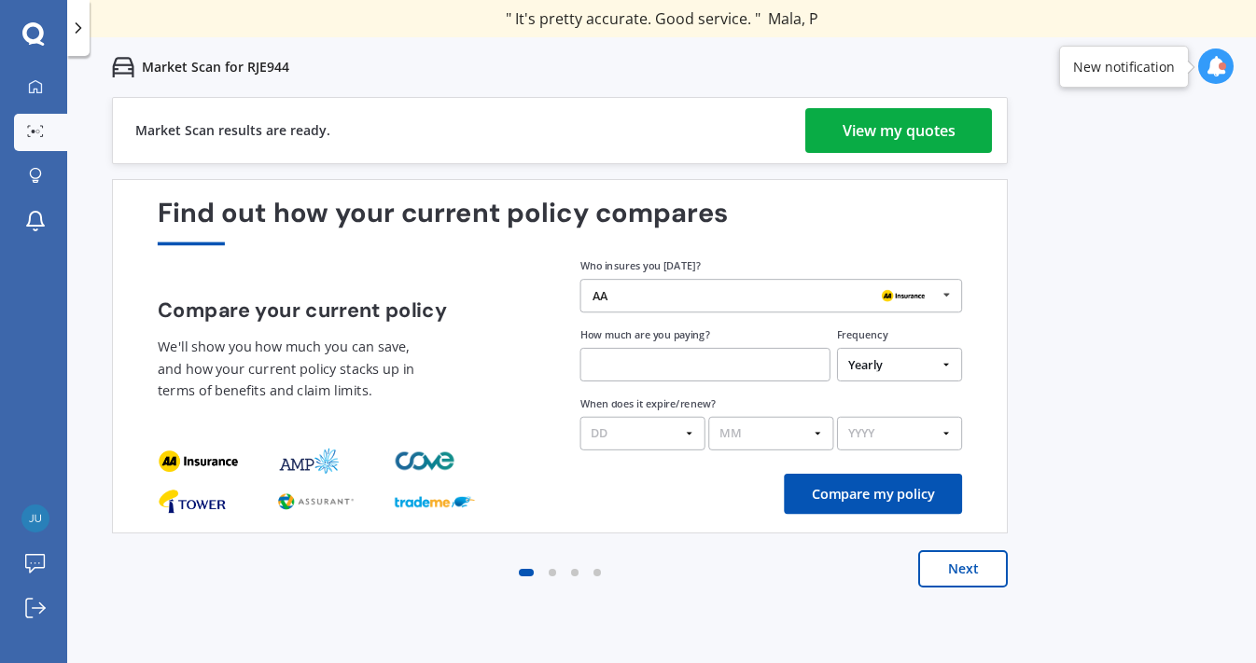
click at [891, 138] on div "View my quotes" at bounding box center [898, 130] width 113 height 45
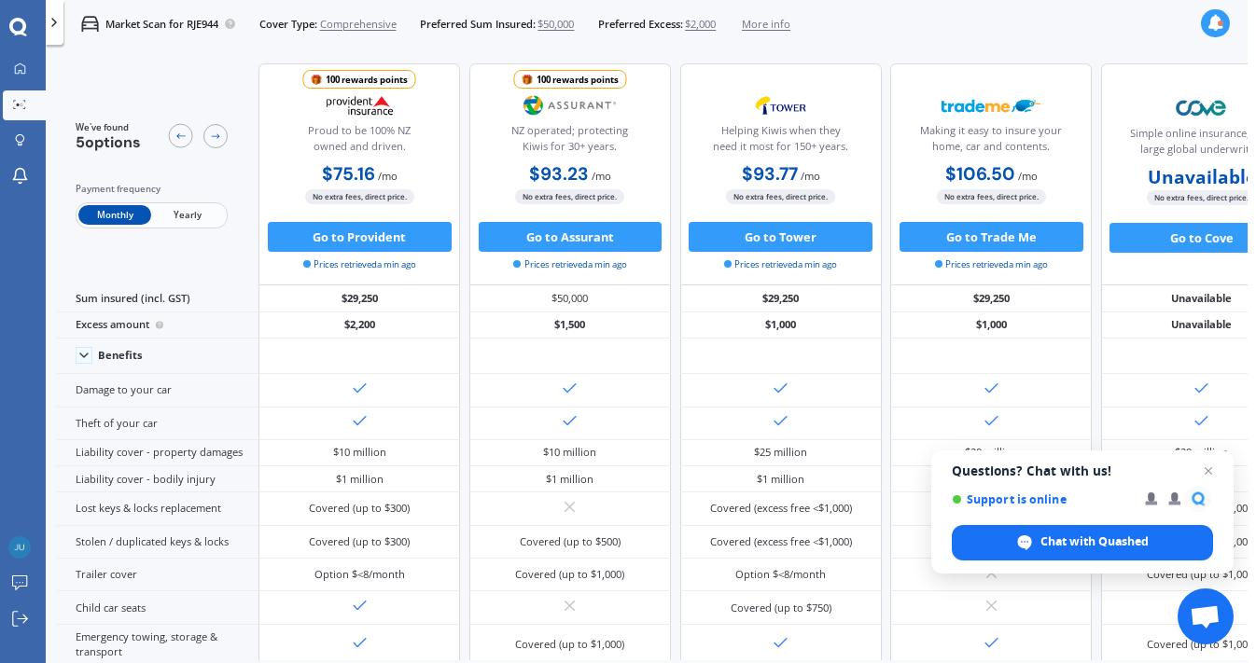
click at [196, 208] on span "Yearly" at bounding box center [187, 215] width 73 height 20
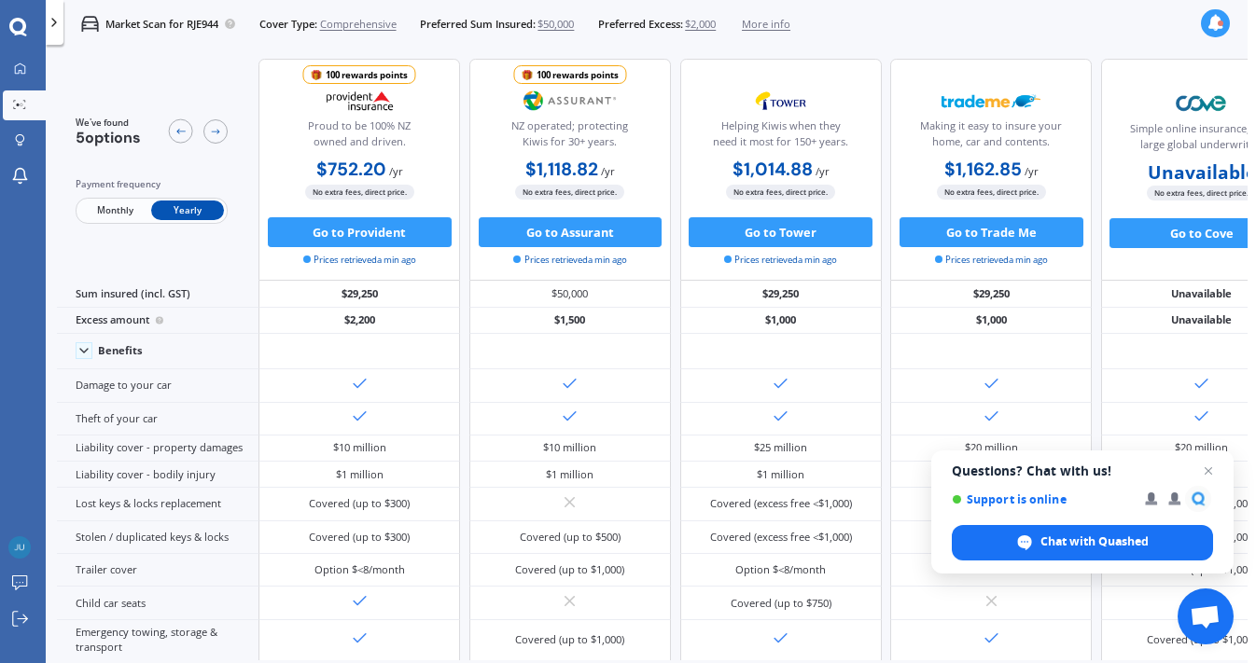
scroll to position [7, 0]
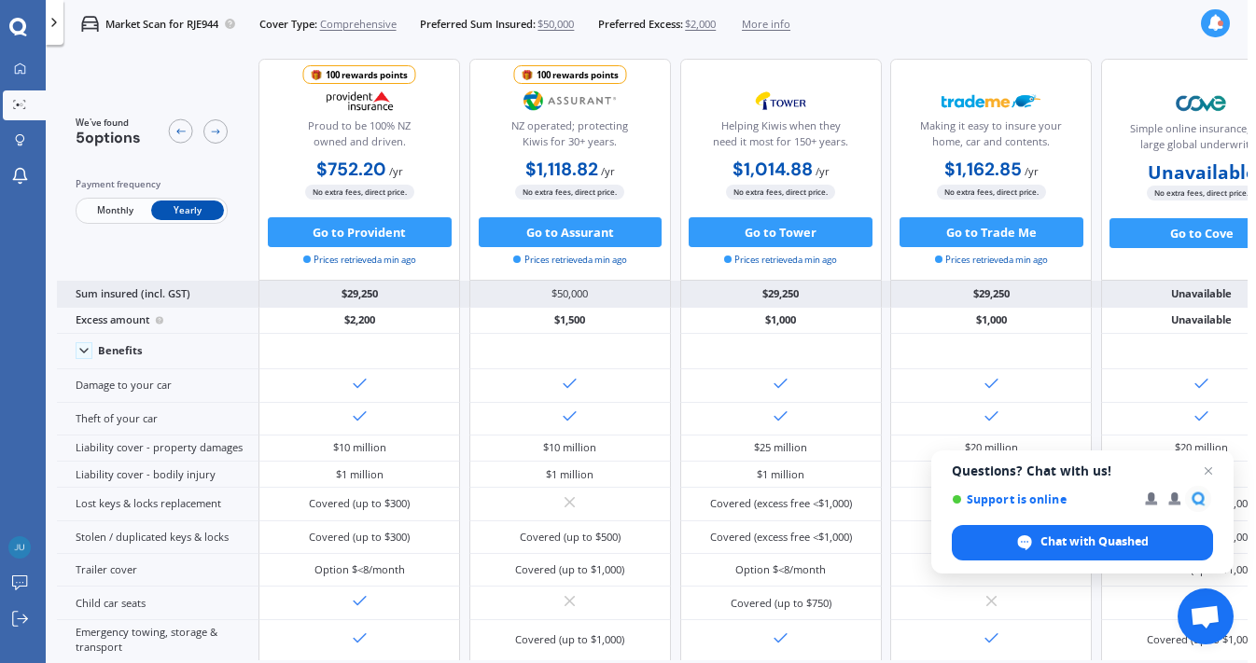
click at [400, 304] on div "$29,250" at bounding box center [358, 294] width 201 height 26
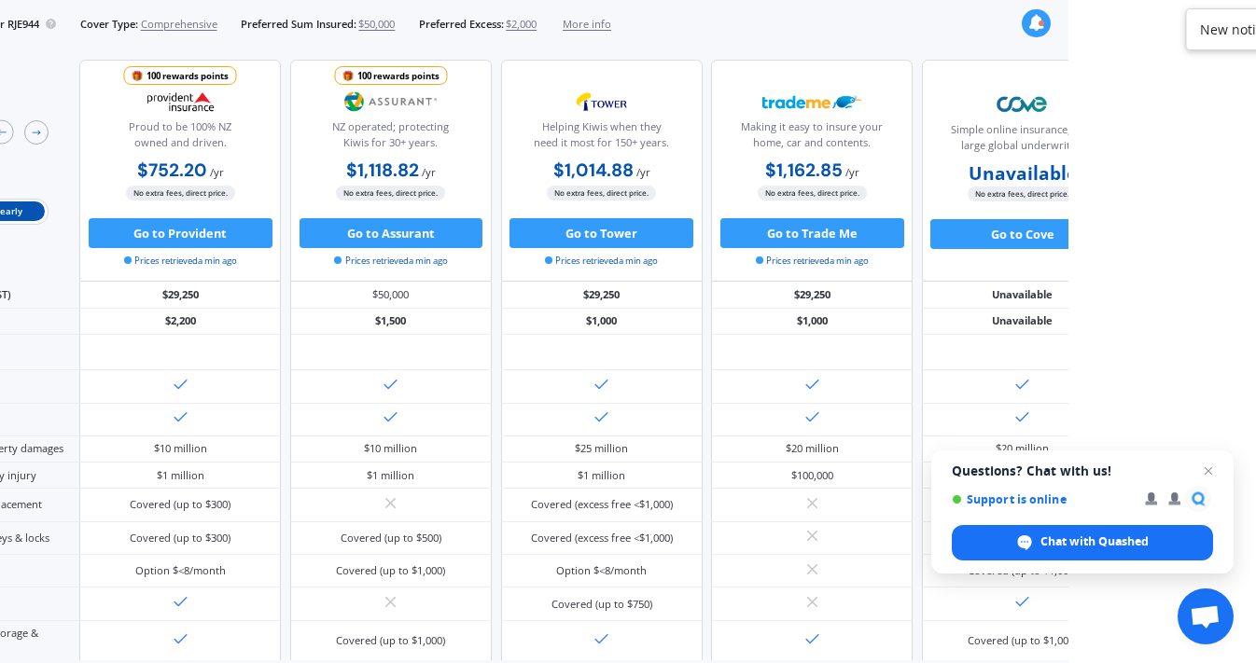
scroll to position [5, 0]
